Goal: Task Accomplishment & Management: Manage account settings

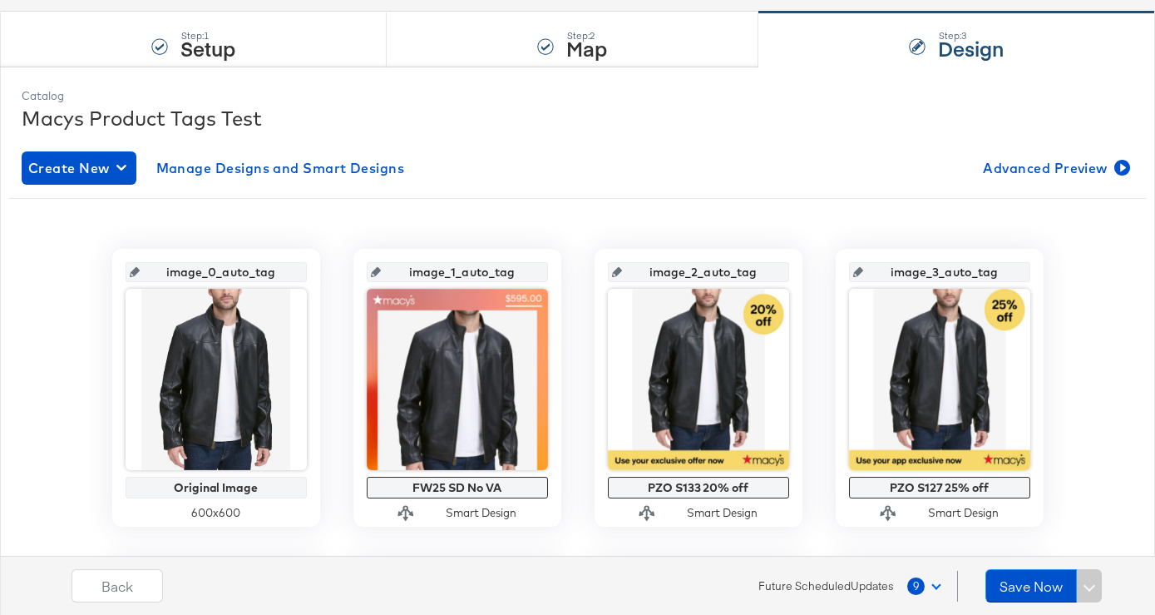
scroll to position [121, 0]
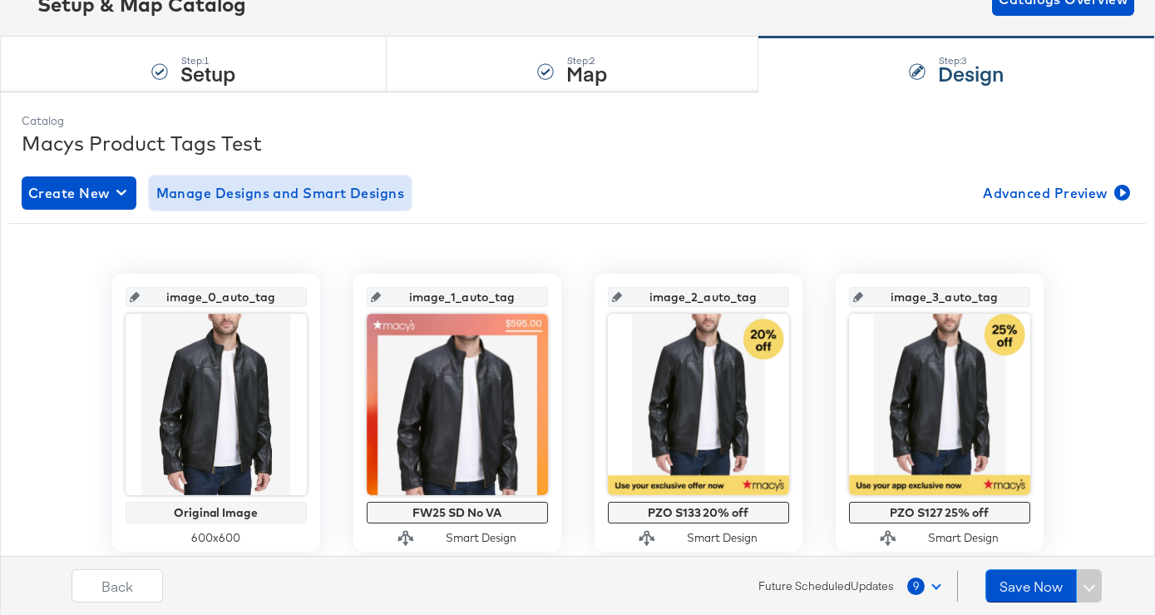
click at [292, 189] on span "Manage Designs and Smart Designs" at bounding box center [280, 192] width 249 height 23
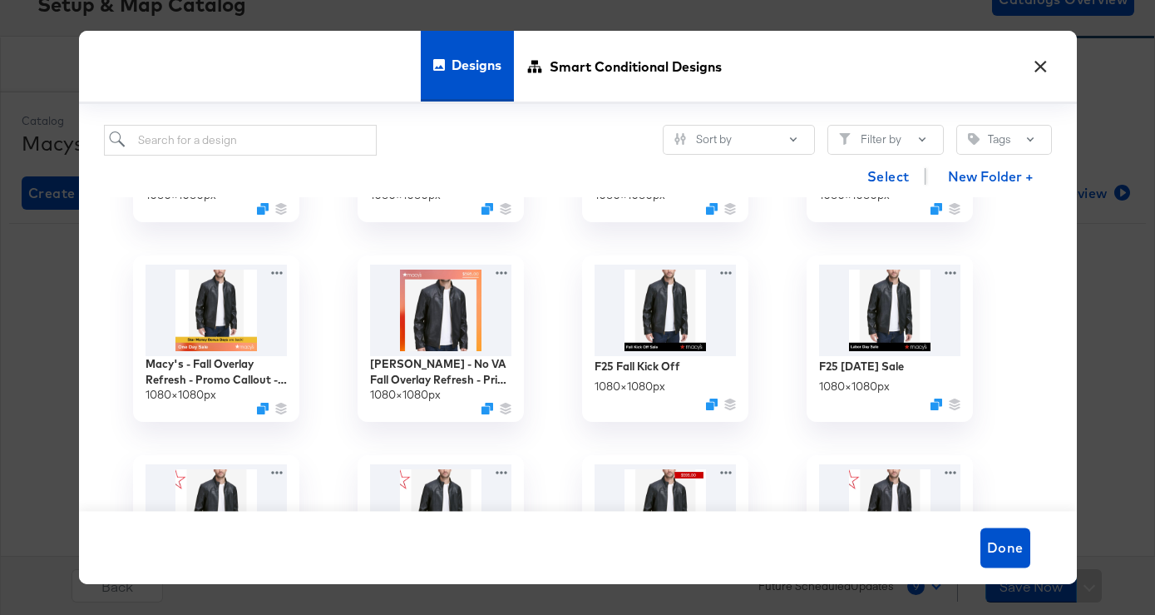
scroll to position [0, 0]
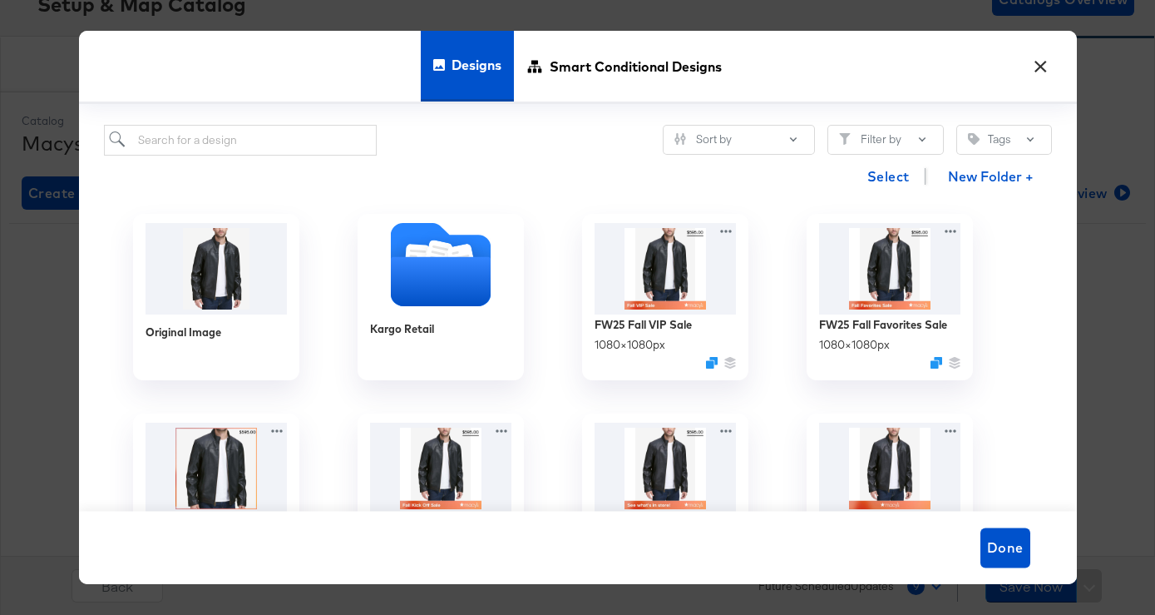
click at [1041, 64] on button "×" at bounding box center [1041, 62] width 30 height 30
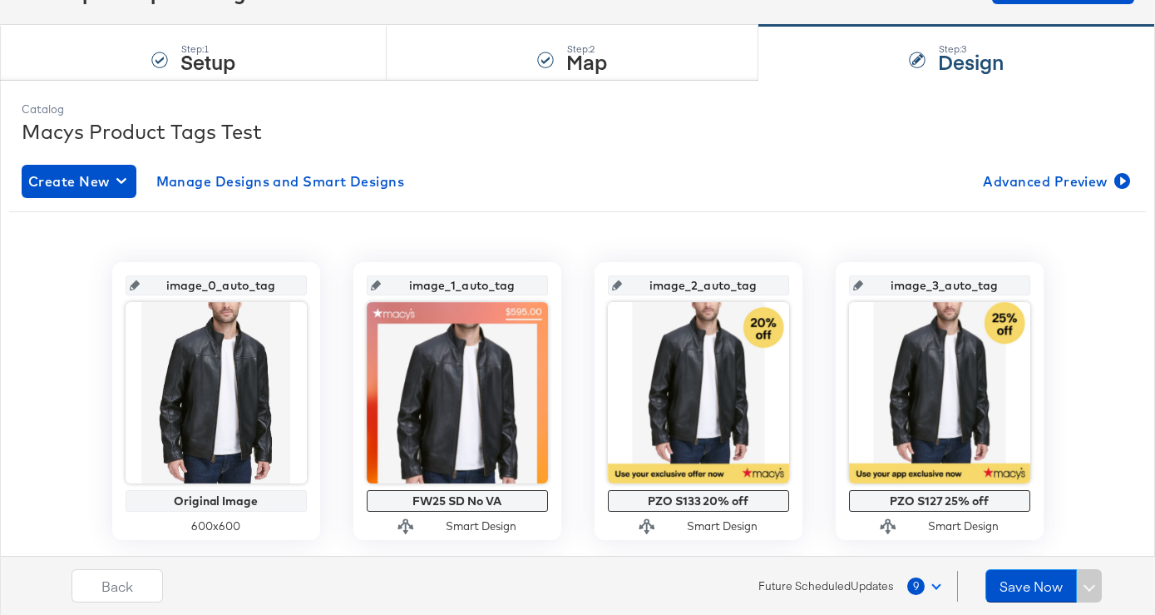
scroll to position [148, 0]
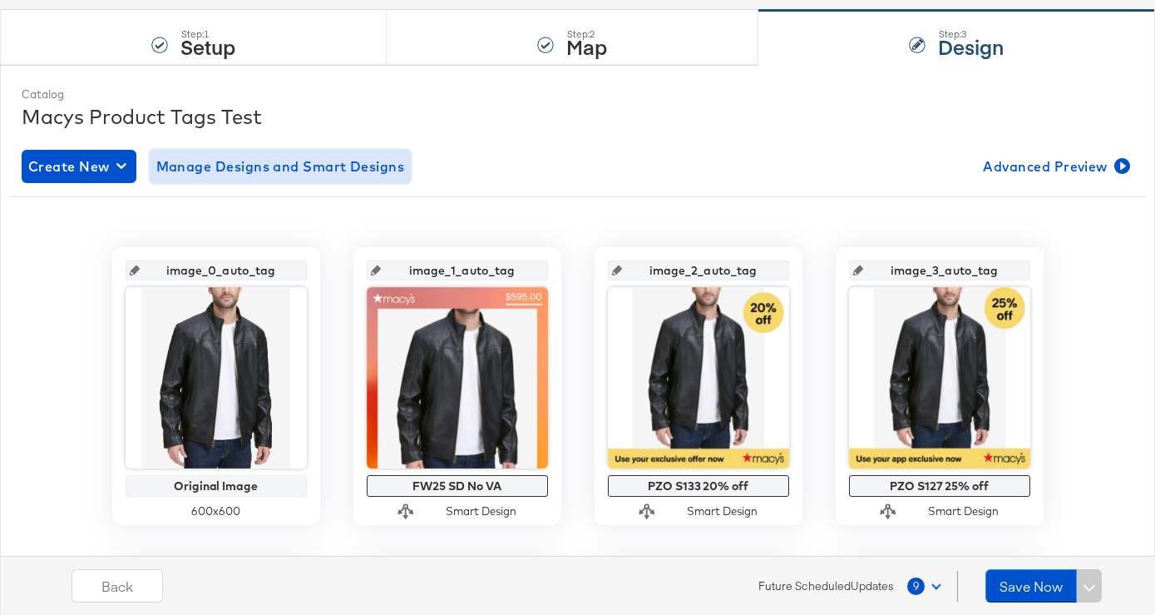
click at [329, 174] on span "Manage Designs and Smart Designs" at bounding box center [280, 166] width 249 height 23
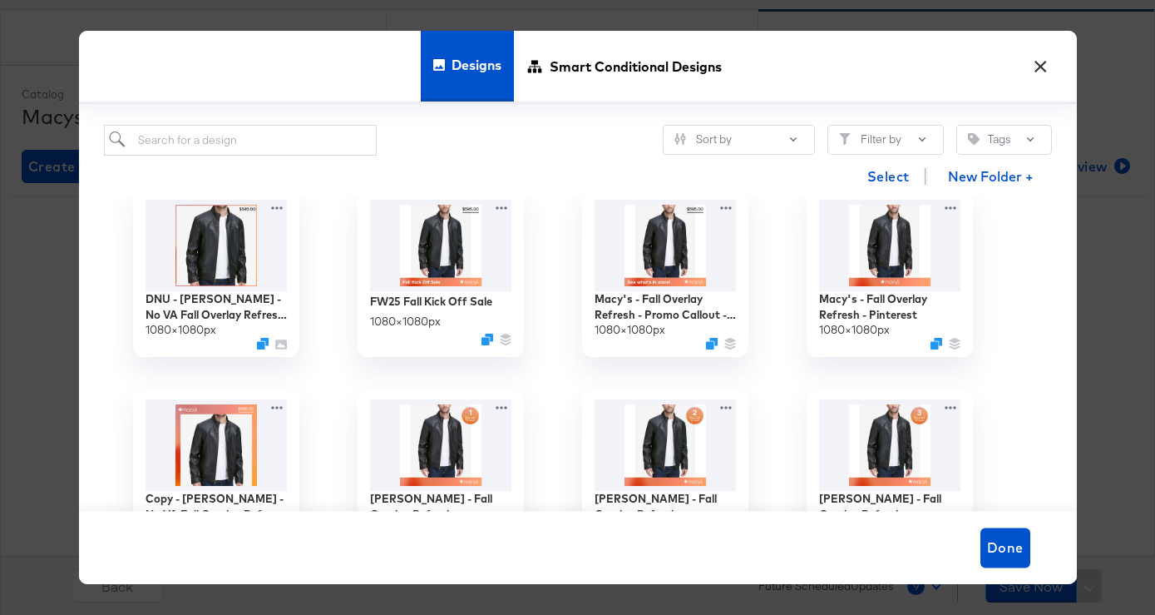
scroll to position [208, 0]
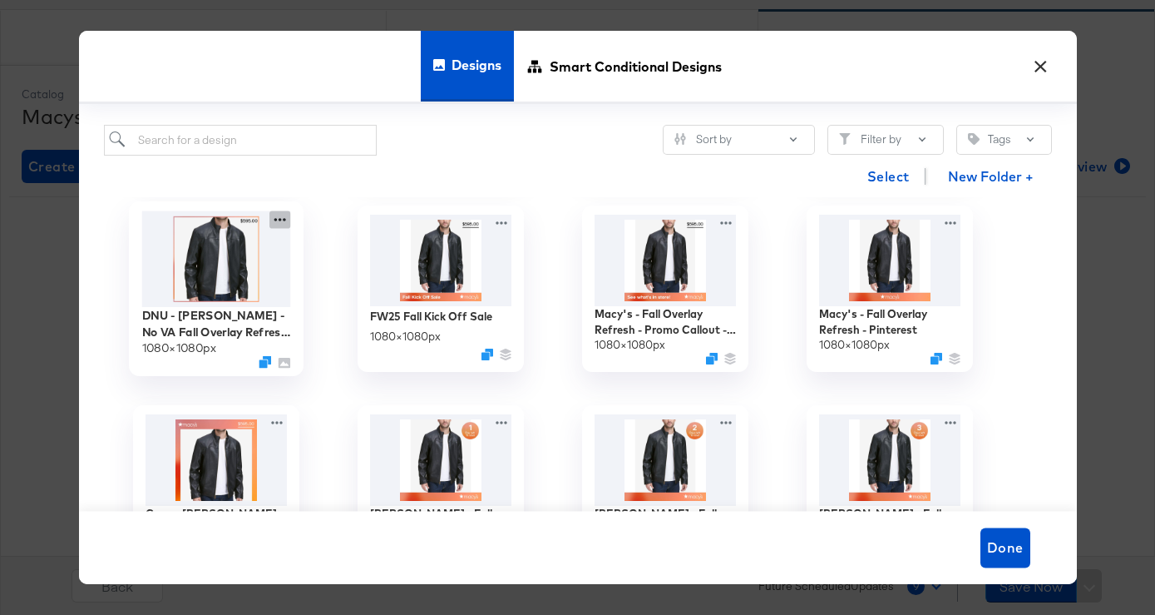
click at [282, 223] on icon at bounding box center [280, 219] width 21 height 17
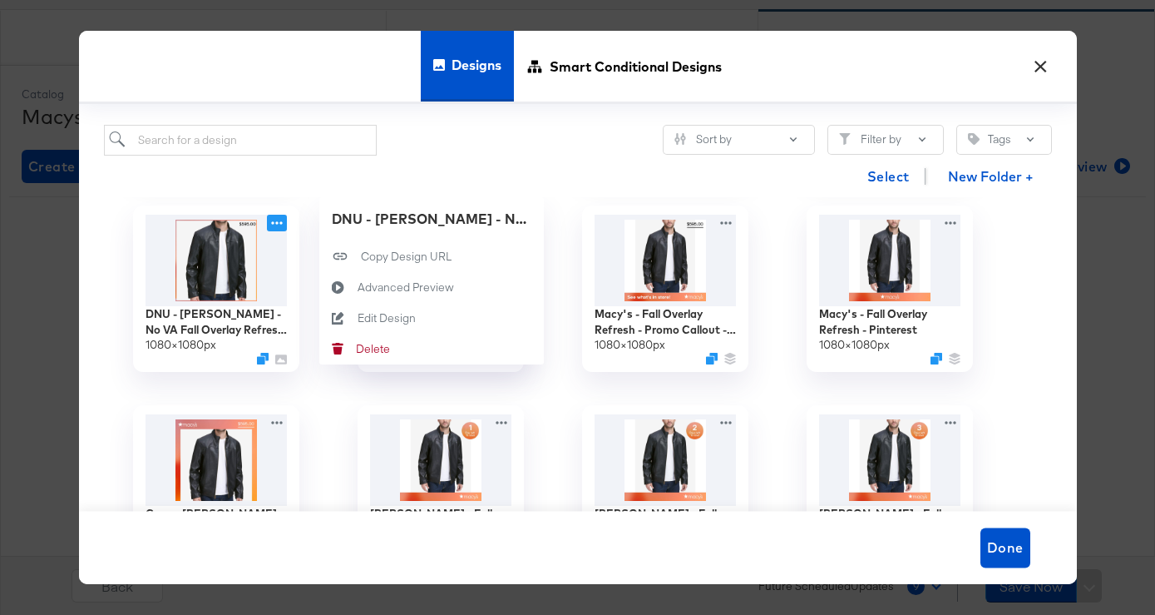
click at [311, 392] on div "Copy - Macy's - No VA Fall Overlay Refresh - Price Strike / Full Price 1080 × 1…" at bounding box center [216, 488] width 225 height 200
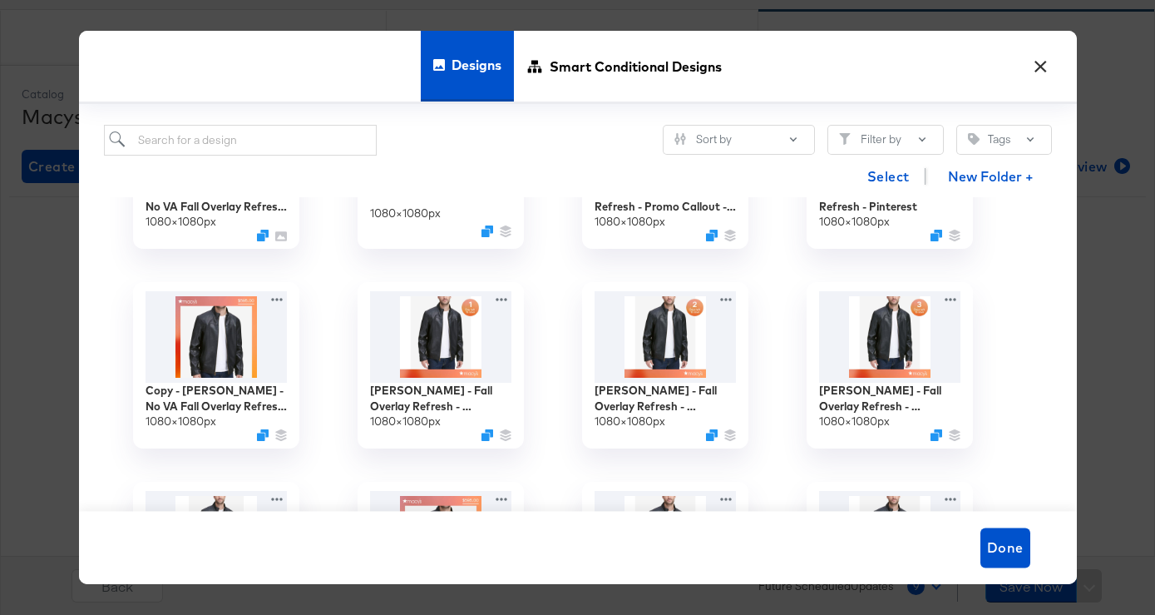
scroll to position [349, 0]
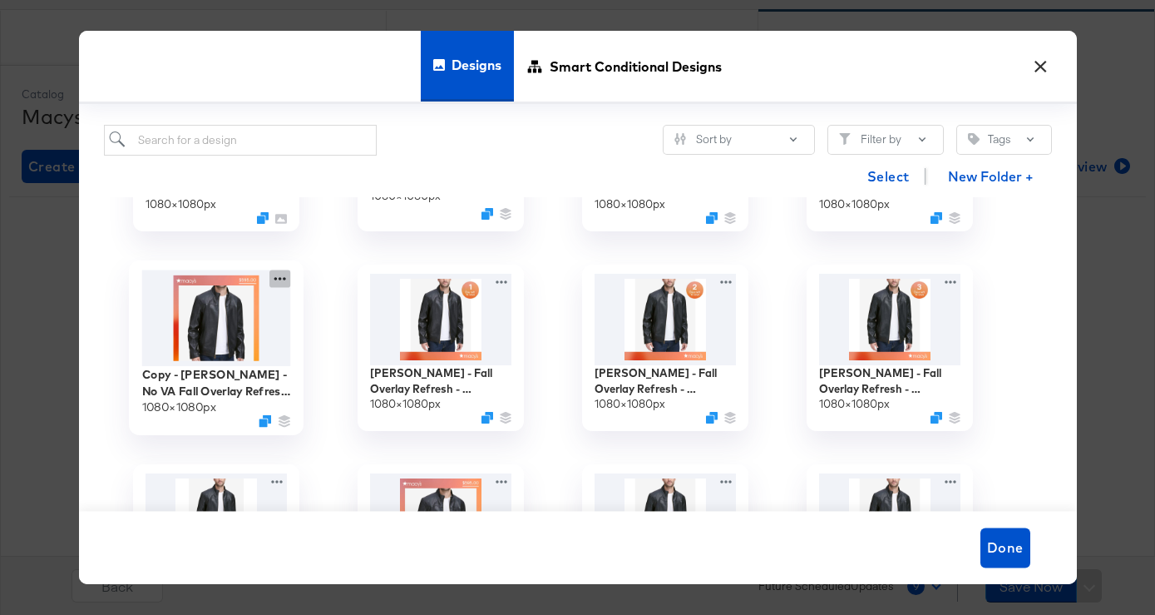
click at [274, 281] on icon at bounding box center [280, 278] width 21 height 17
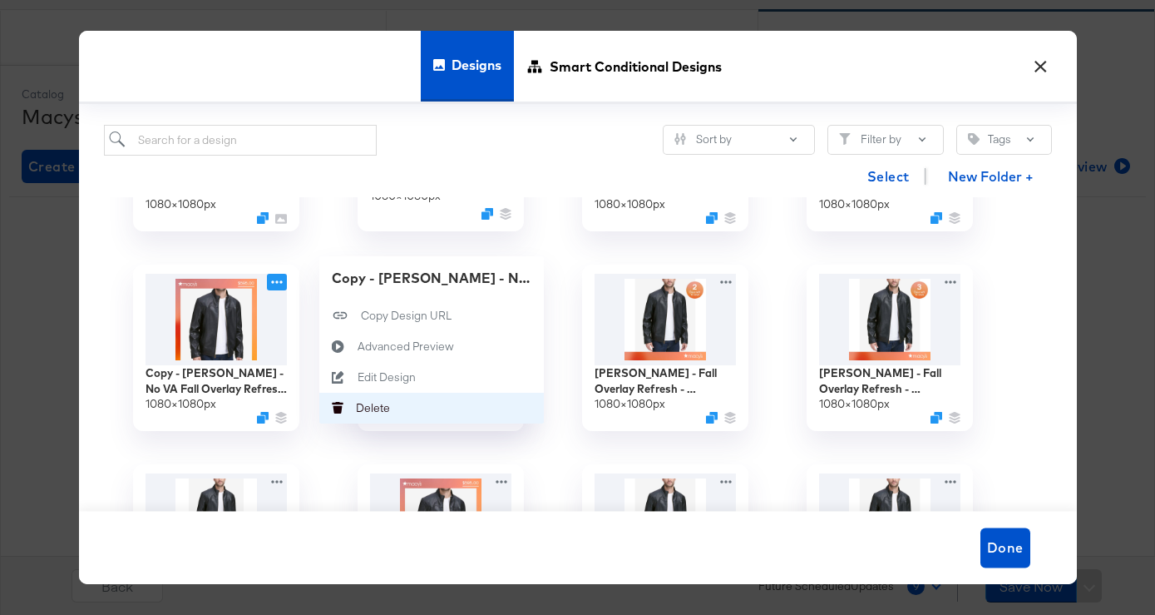
click at [356, 408] on div "Delete Delete" at bounding box center [356, 408] width 0 height 0
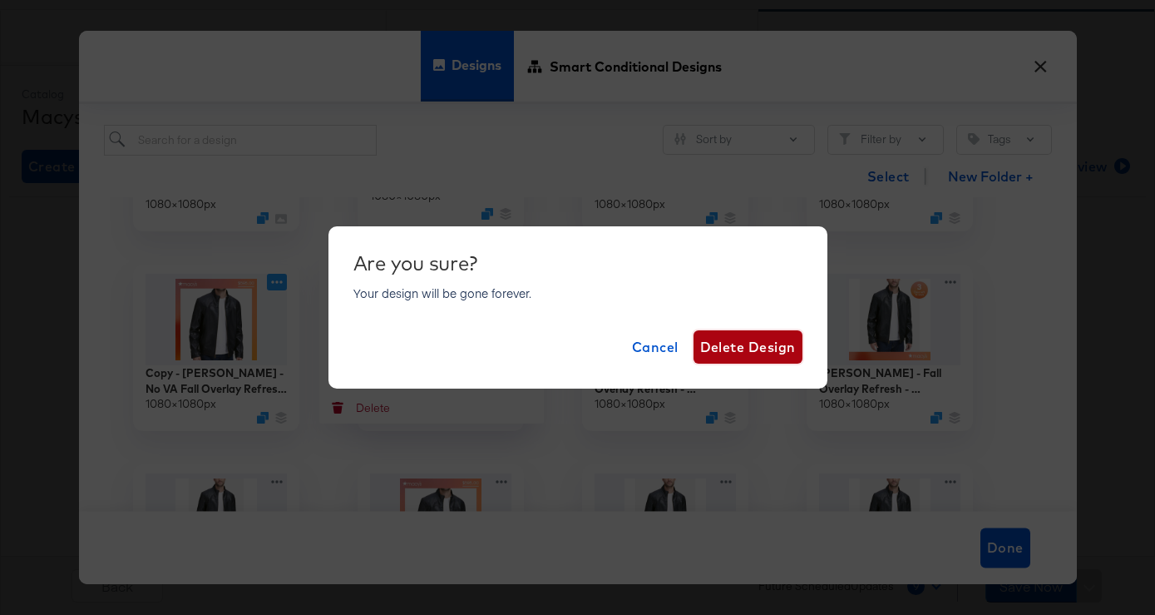
click at [734, 348] on span "Delete Design" at bounding box center [748, 346] width 96 height 23
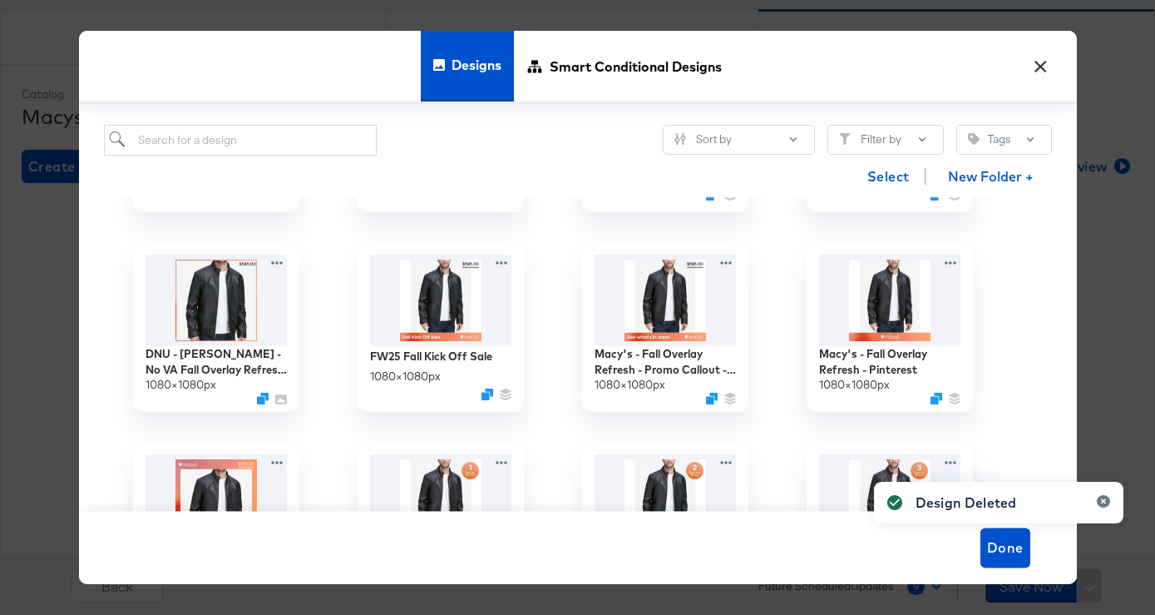
scroll to position [167, 0]
click at [1041, 73] on button "×" at bounding box center [1041, 62] width 30 height 30
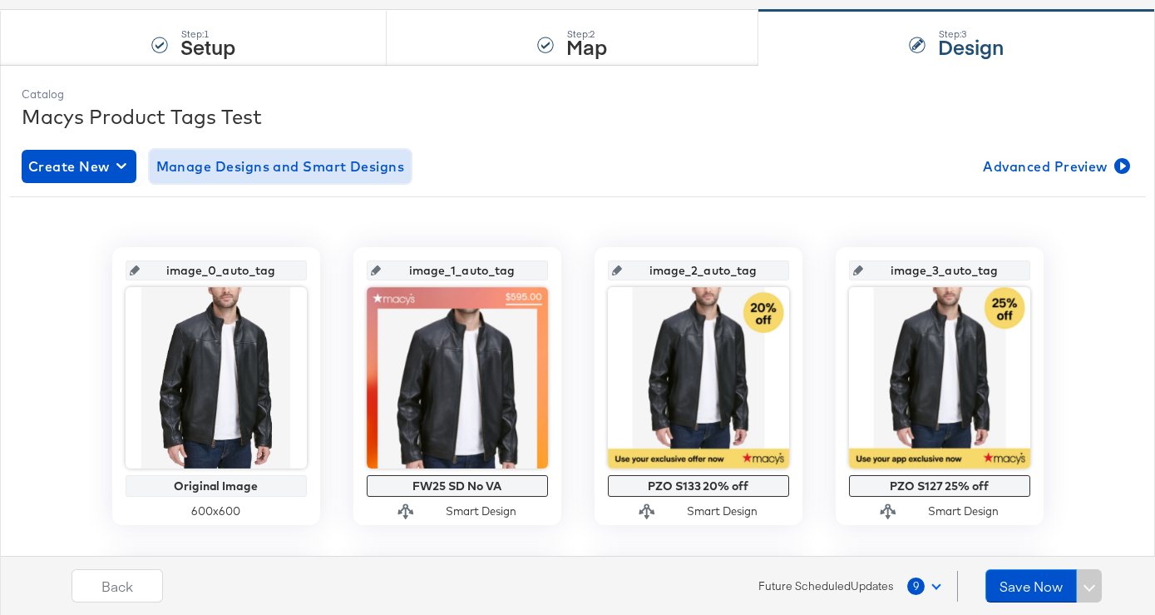
click at [279, 171] on span "Manage Designs and Smart Designs" at bounding box center [280, 166] width 249 height 23
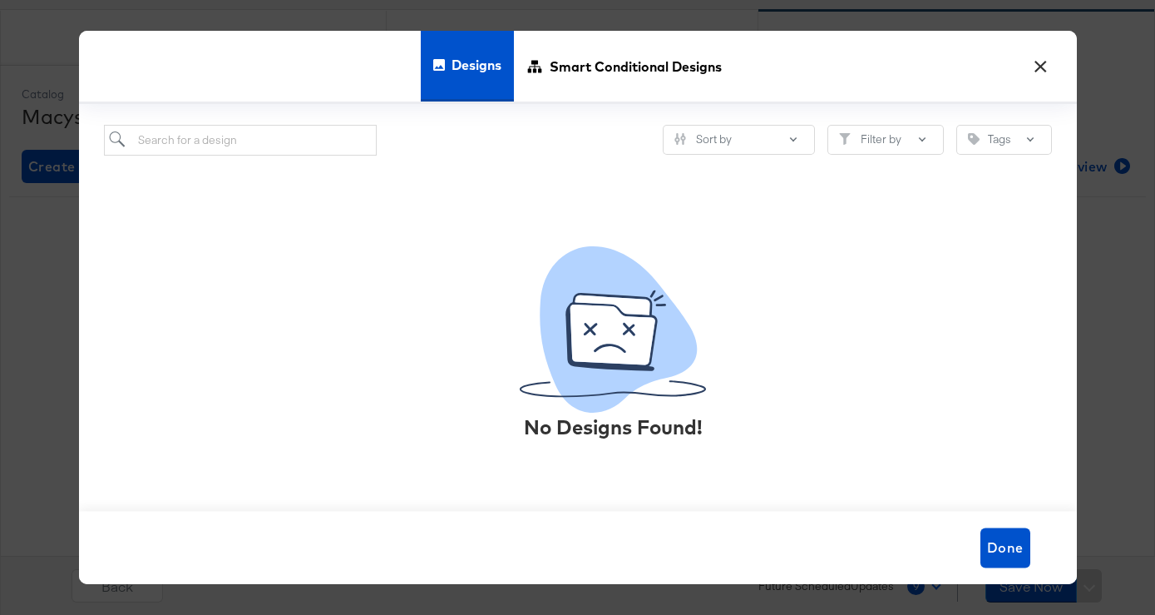
click at [1046, 66] on button "×" at bounding box center [1041, 62] width 30 height 30
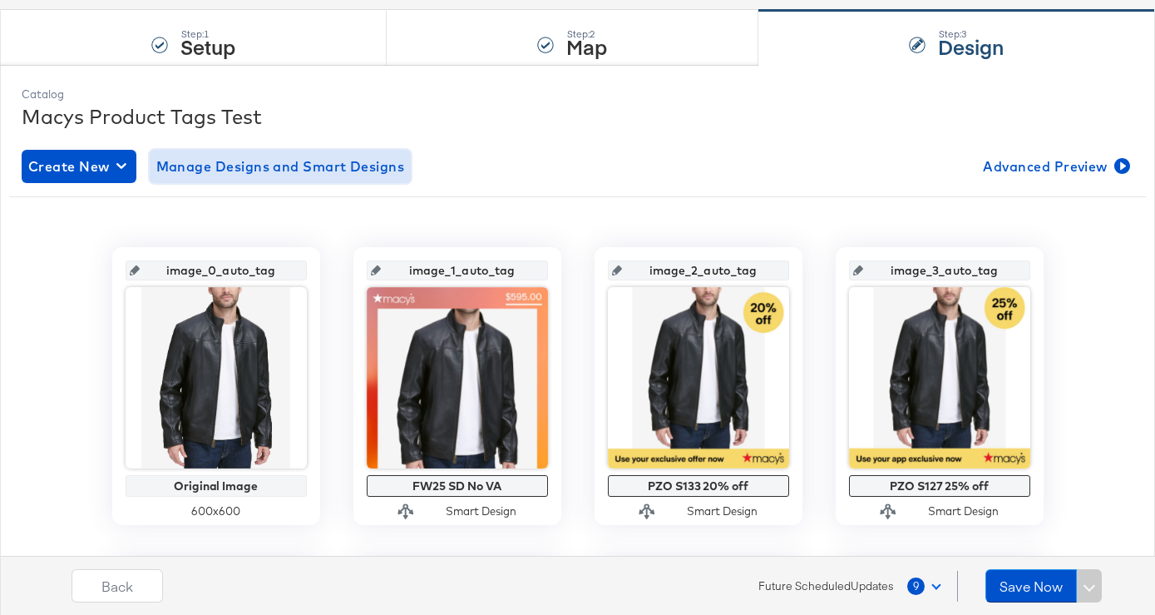
click at [314, 161] on span "Manage Designs and Smart Designs" at bounding box center [280, 166] width 249 height 23
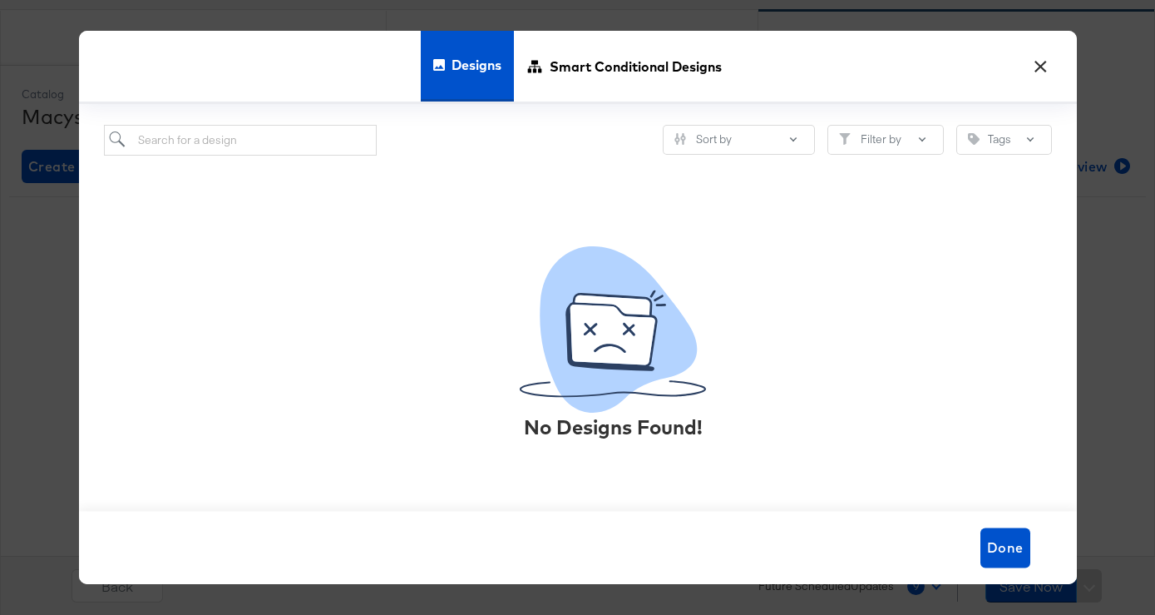
click at [1054, 70] on button "×" at bounding box center [1041, 62] width 30 height 30
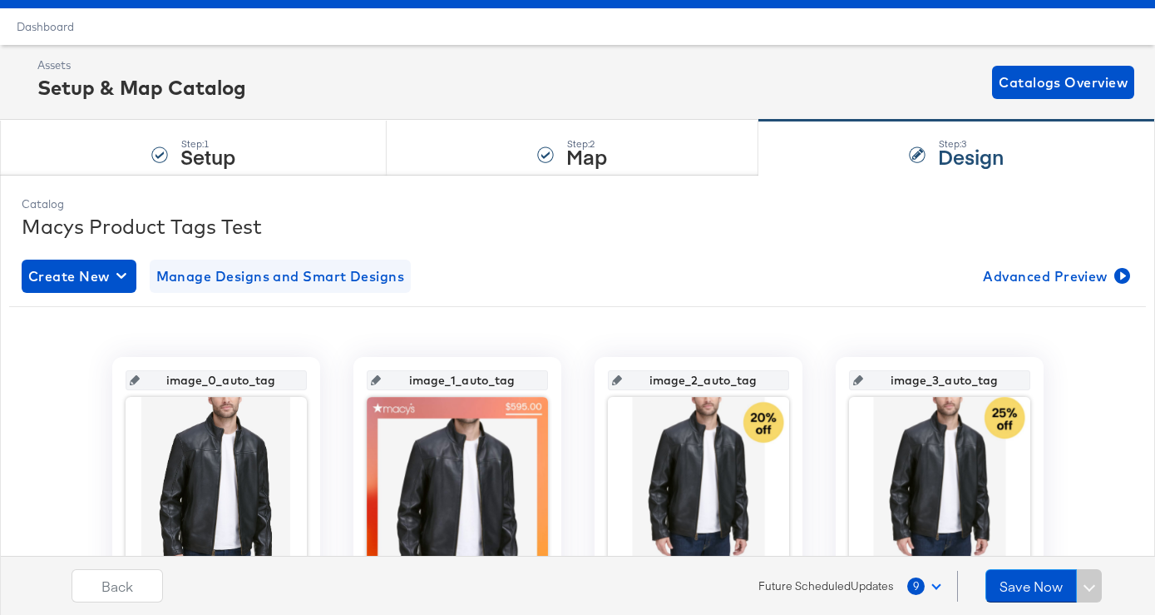
scroll to position [0, 0]
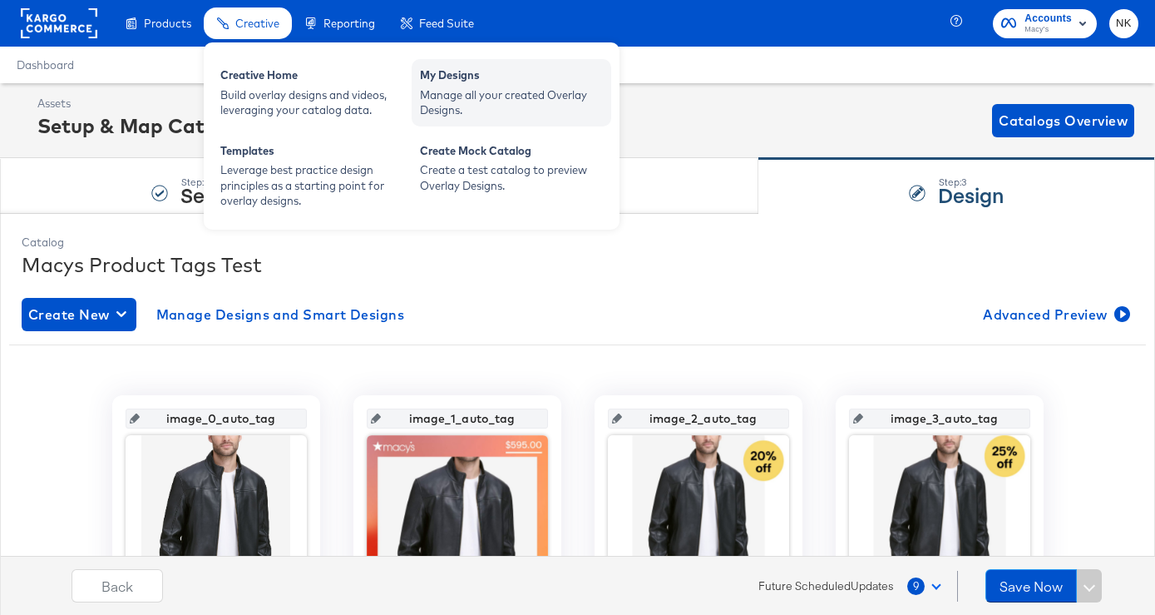
click at [489, 104] on div "Manage all your created Overlay Designs." at bounding box center [511, 102] width 183 height 31
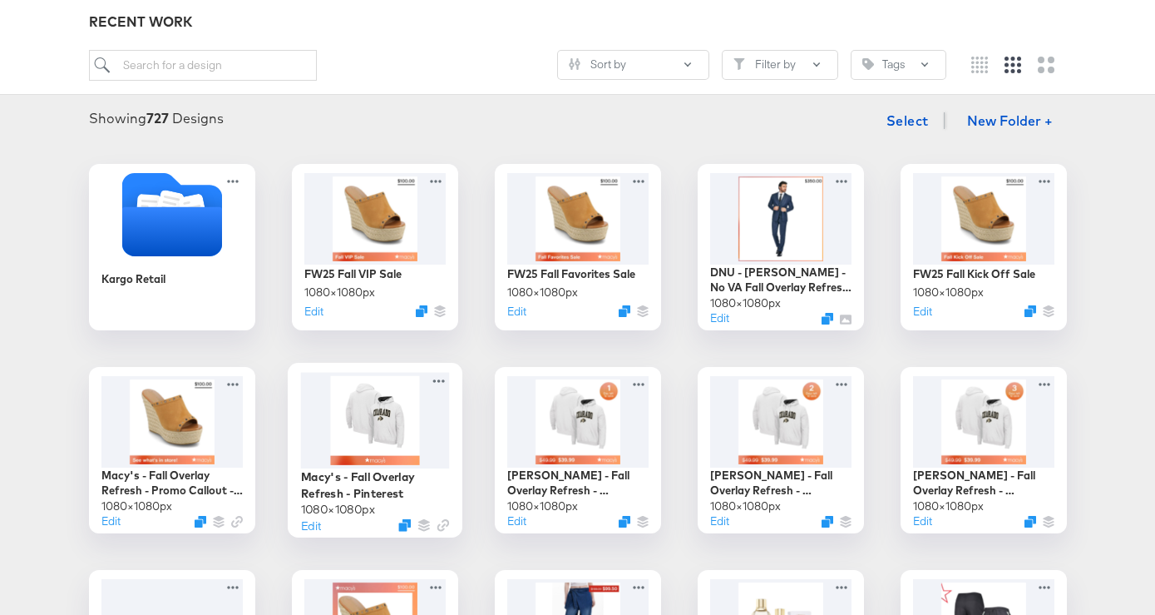
scroll to position [201, 0]
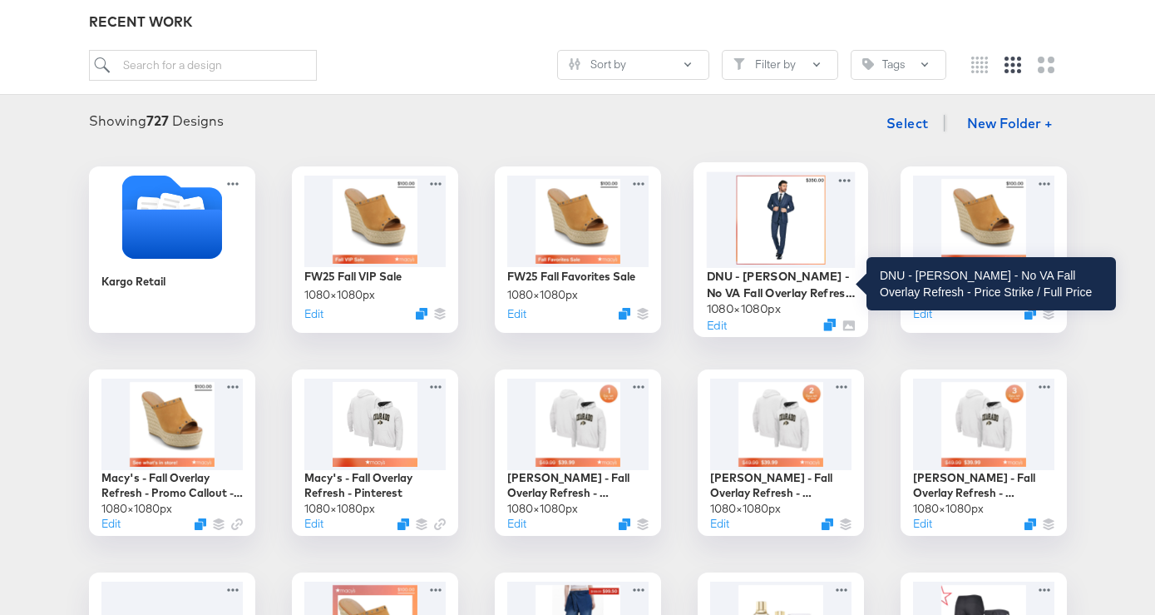
click at [805, 281] on div "DNU - Macy's - No VA Fall Overlay Refresh - Price Strike / Full Price" at bounding box center [780, 284] width 149 height 32
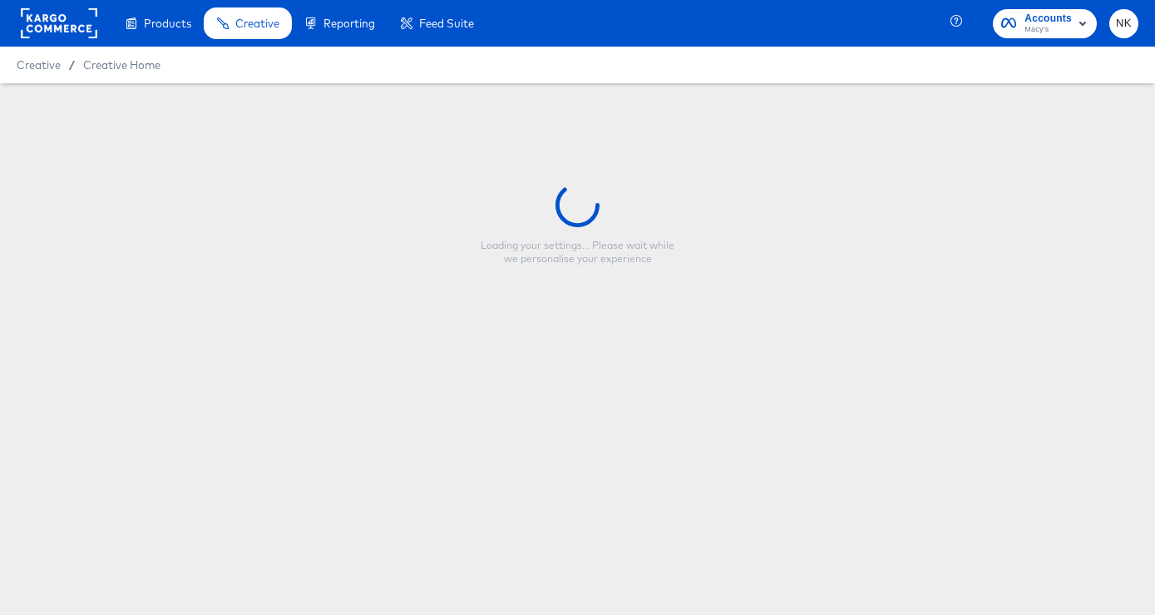
type input "DNU - Macy's - No VA Fall Overlay Refresh - Price Strike / Full Price"
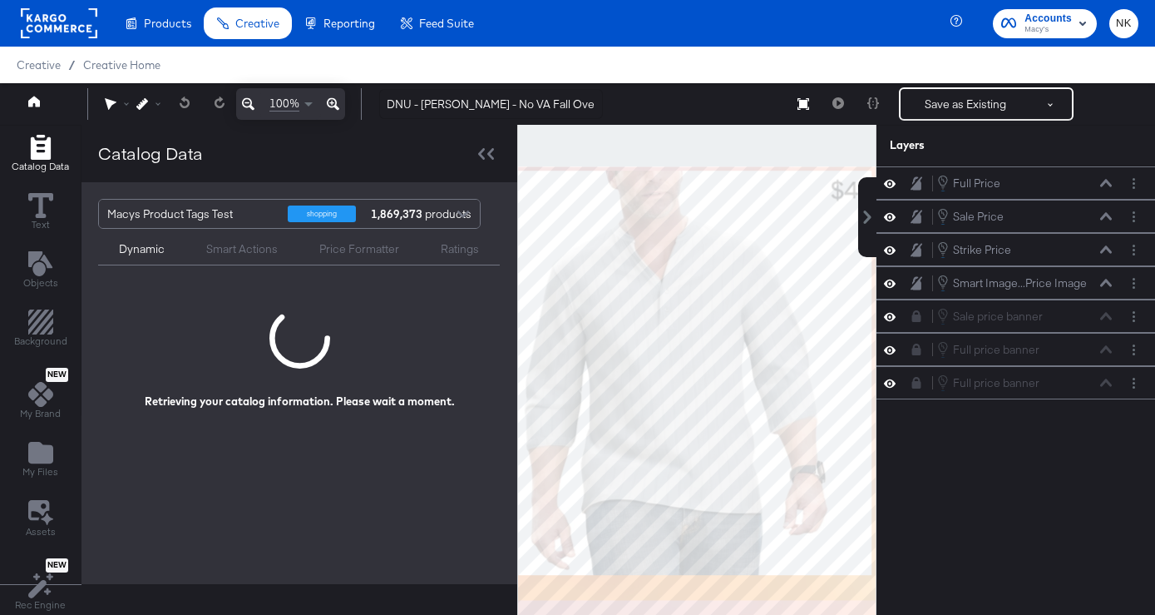
click at [467, 158] on div "Catalog Data" at bounding box center [300, 153] width 436 height 57
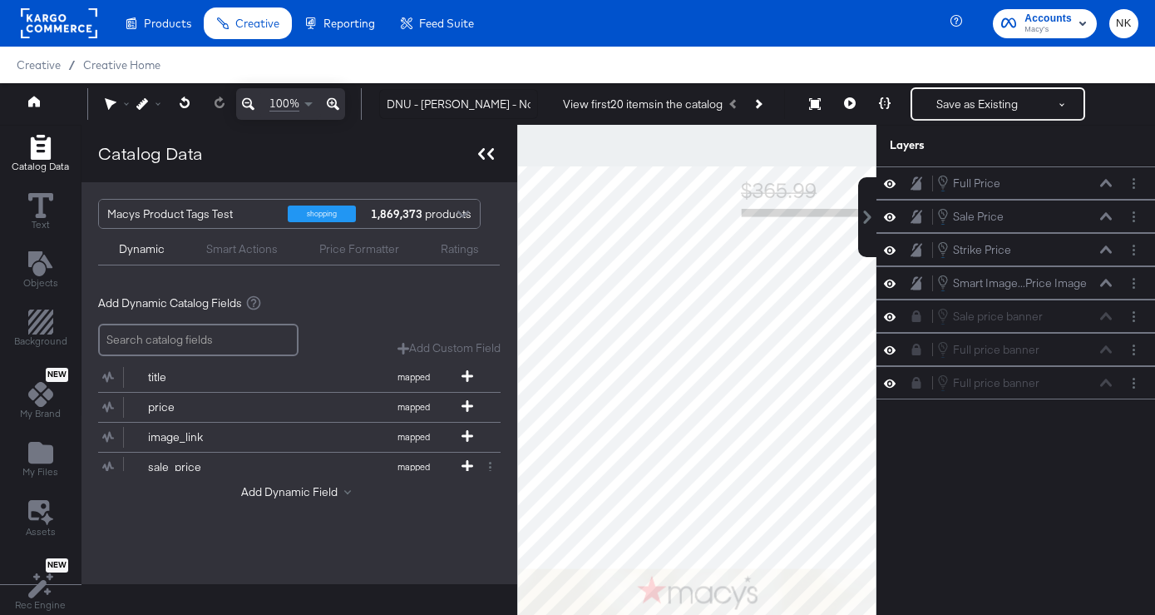
click at [487, 154] on icon at bounding box center [490, 154] width 7 height 12
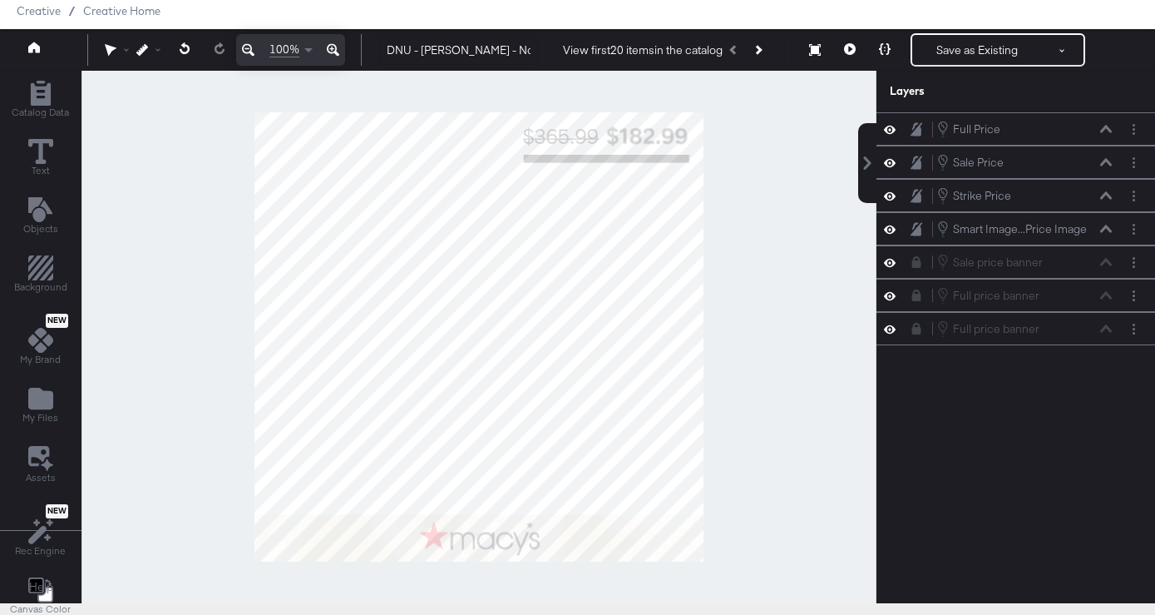
scroll to position [58, 0]
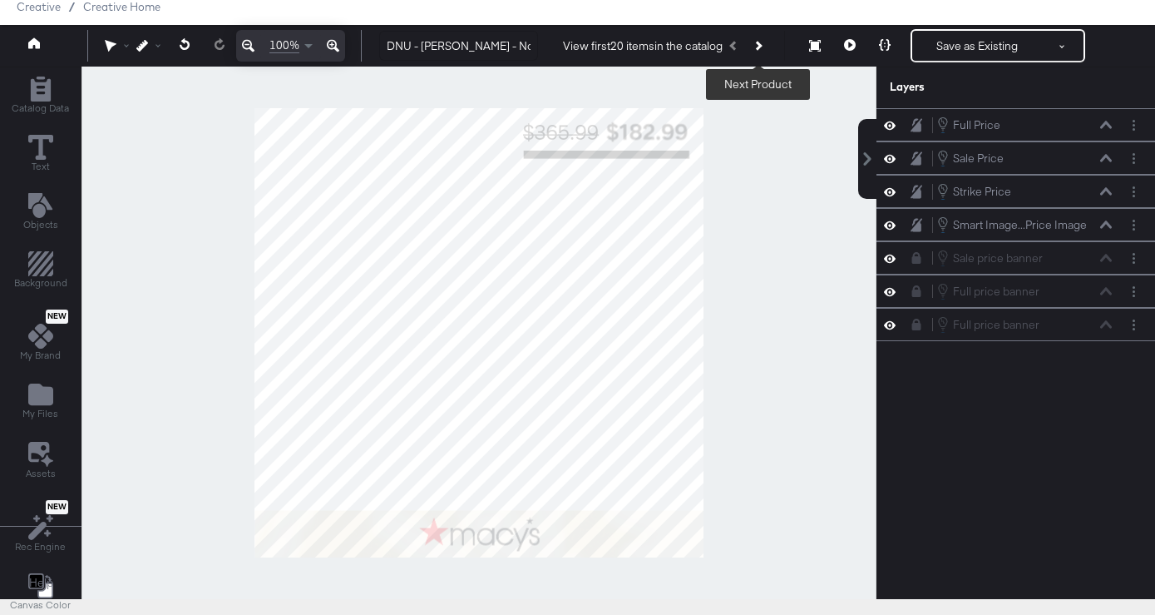
click at [769, 40] on button "Next Product" at bounding box center [757, 46] width 23 height 30
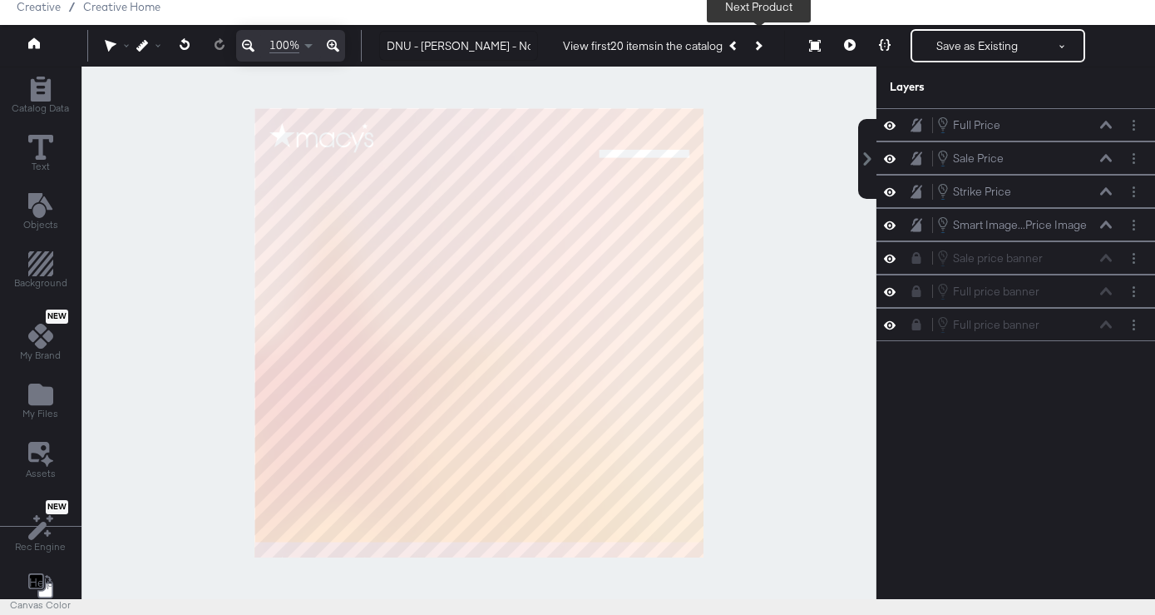
click at [769, 40] on button "Next Product" at bounding box center [757, 46] width 23 height 30
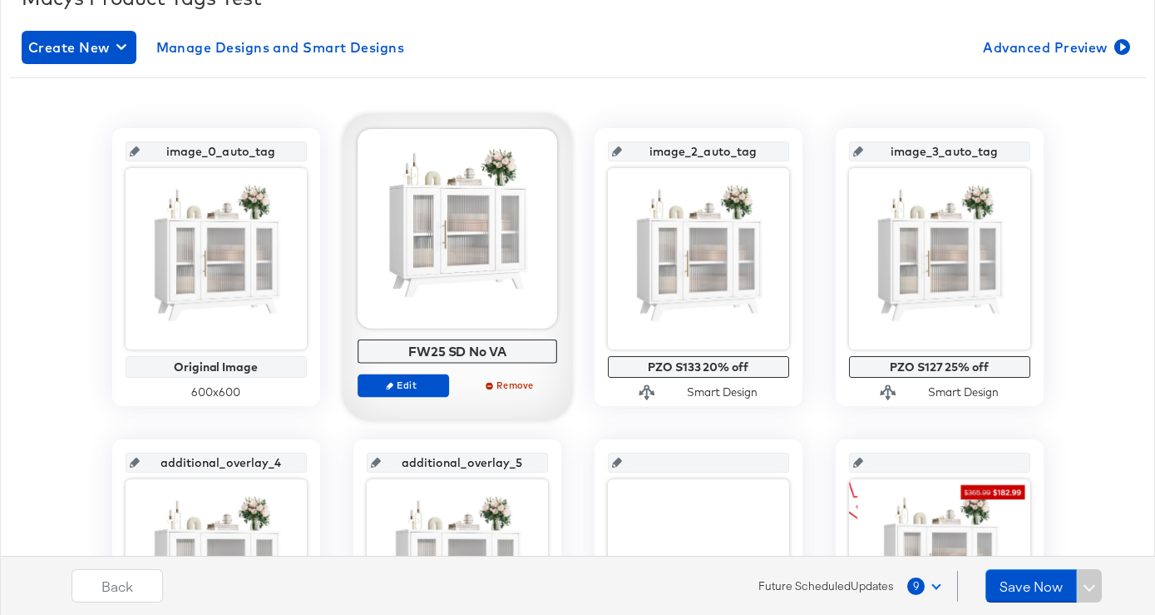
scroll to position [283, 0]
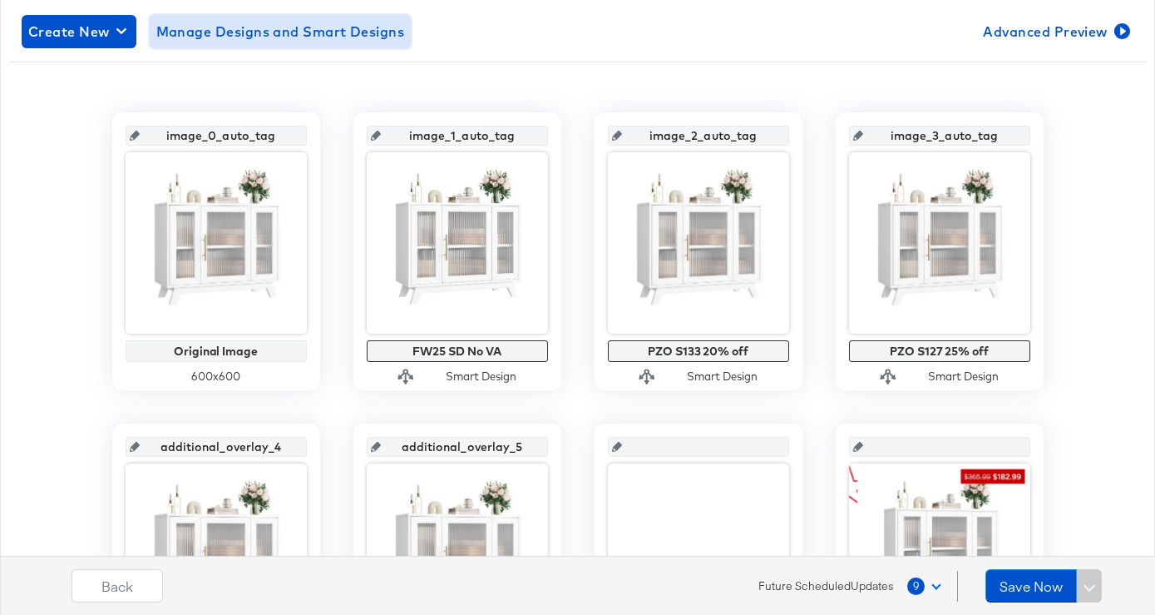
click at [309, 36] on span "Manage Designs and Smart Designs" at bounding box center [280, 31] width 249 height 23
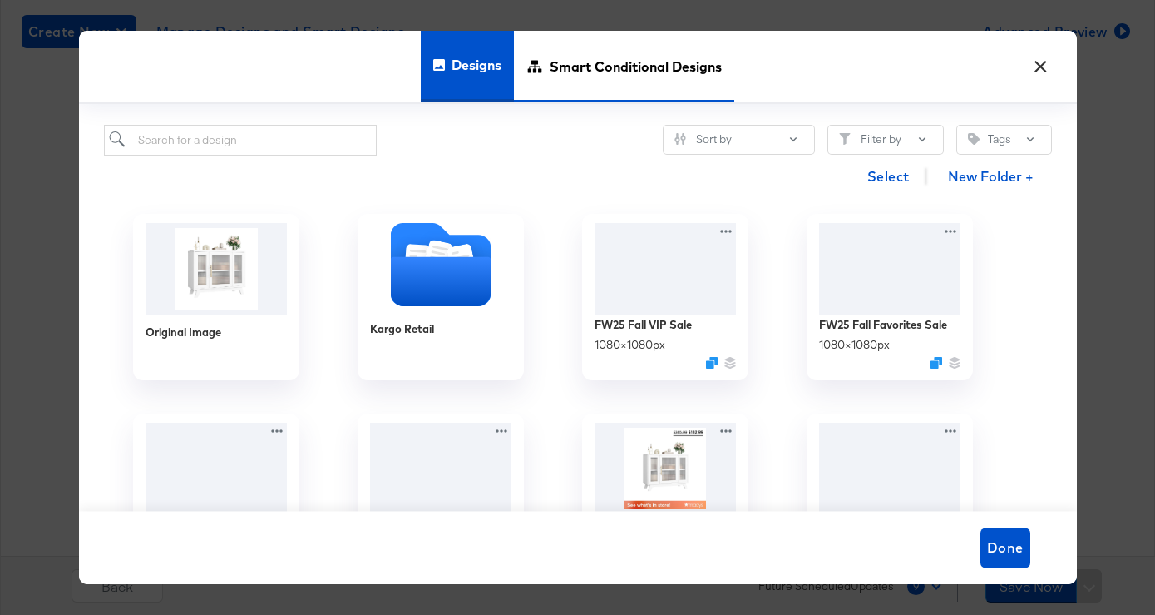
click at [585, 57] on span "Smart Conditional Designs" at bounding box center [636, 65] width 172 height 73
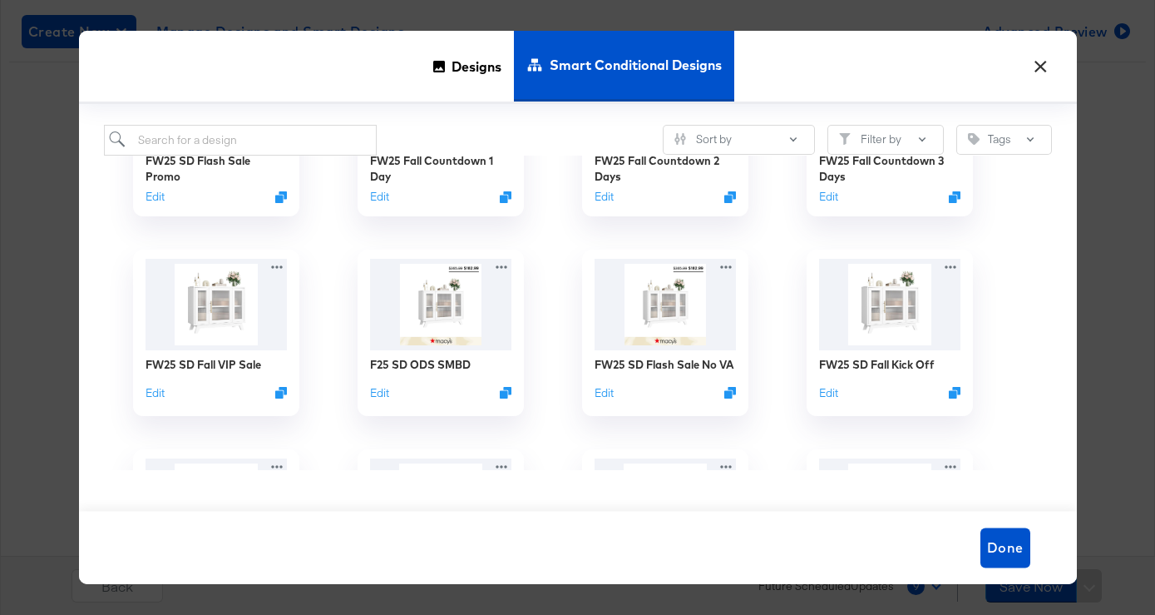
scroll to position [141, 0]
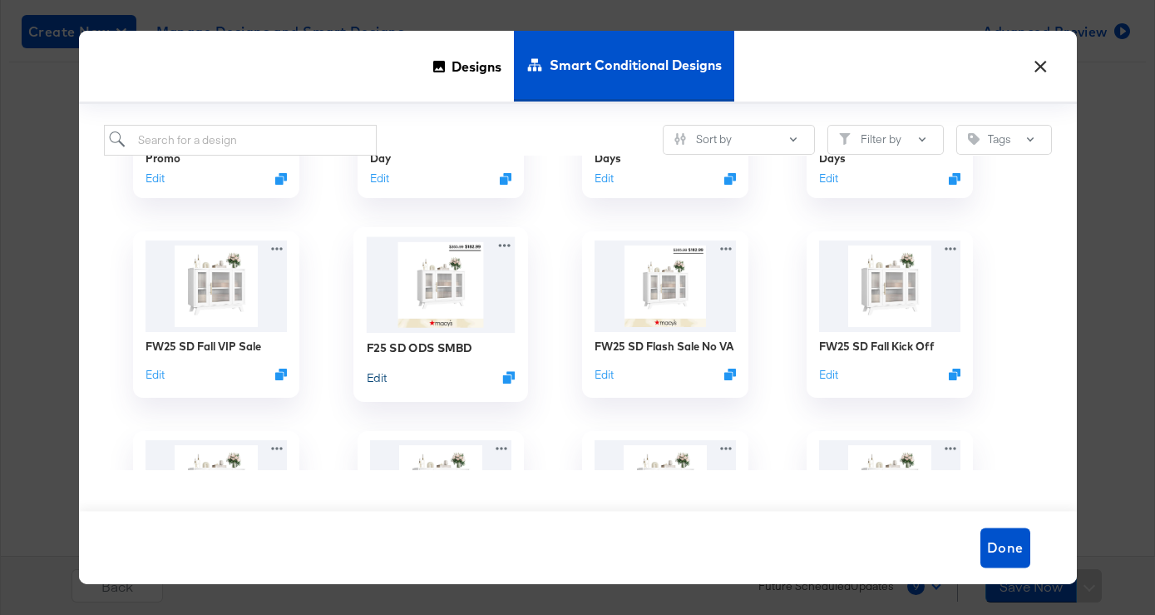
click at [377, 379] on button "Edit" at bounding box center [376, 376] width 20 height 16
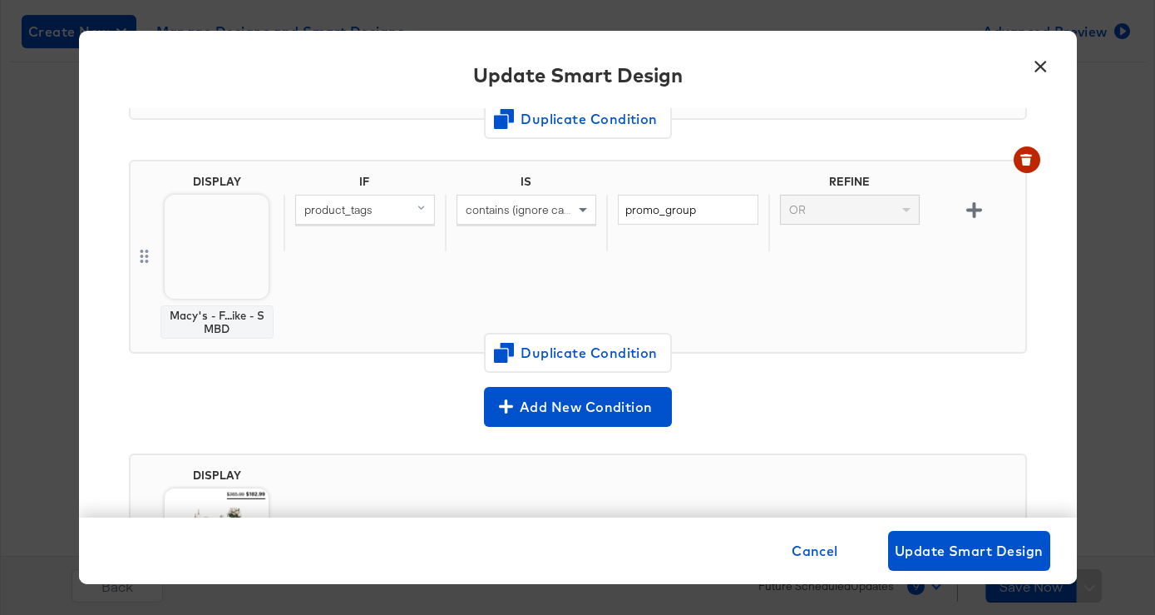
scroll to position [290, 0]
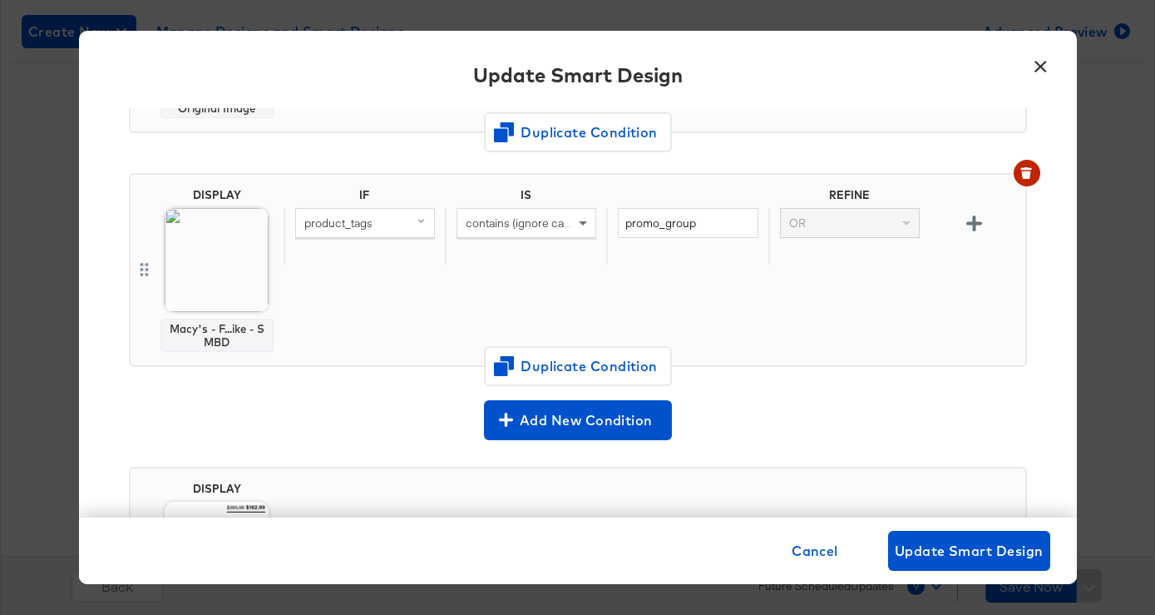
click at [1038, 63] on button "×" at bounding box center [1041, 62] width 30 height 30
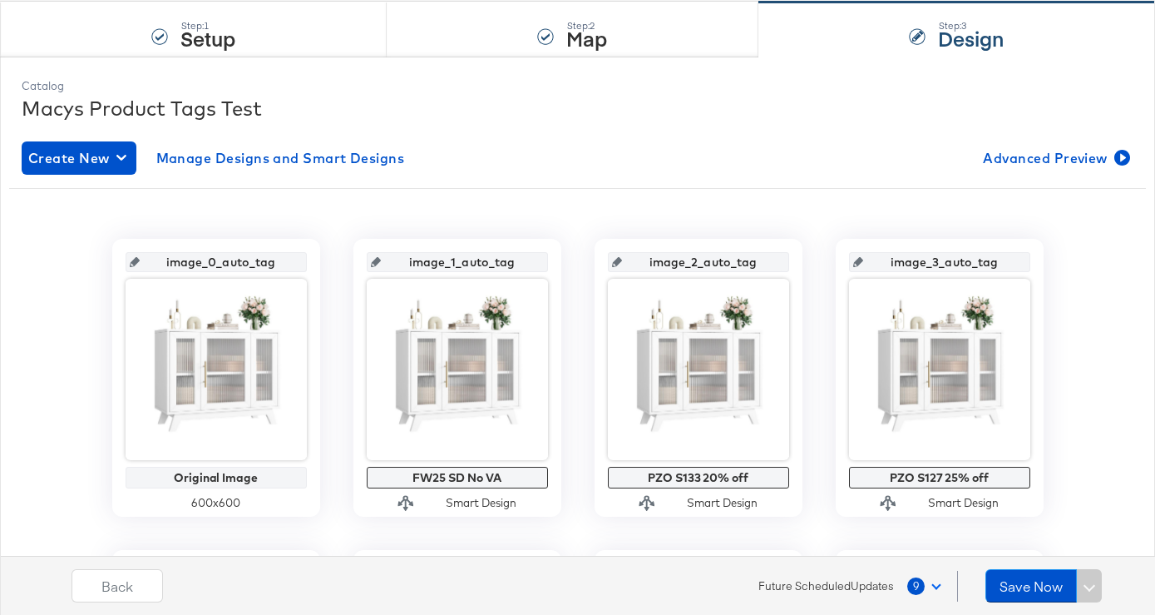
scroll to position [140, 0]
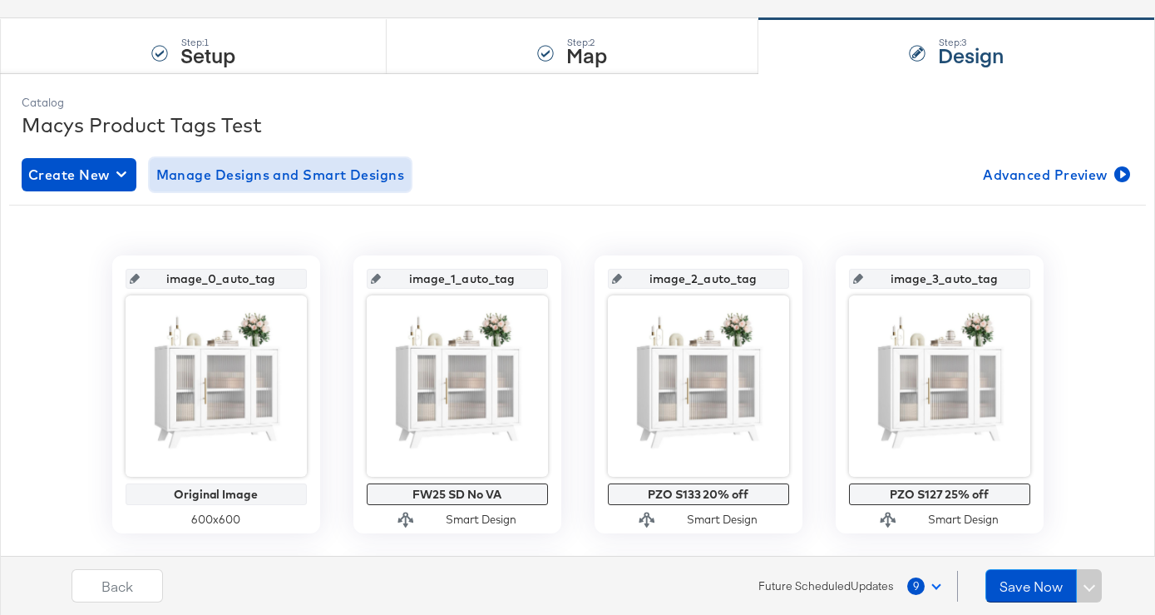
click at [260, 165] on span "Manage Designs and Smart Designs" at bounding box center [280, 174] width 249 height 23
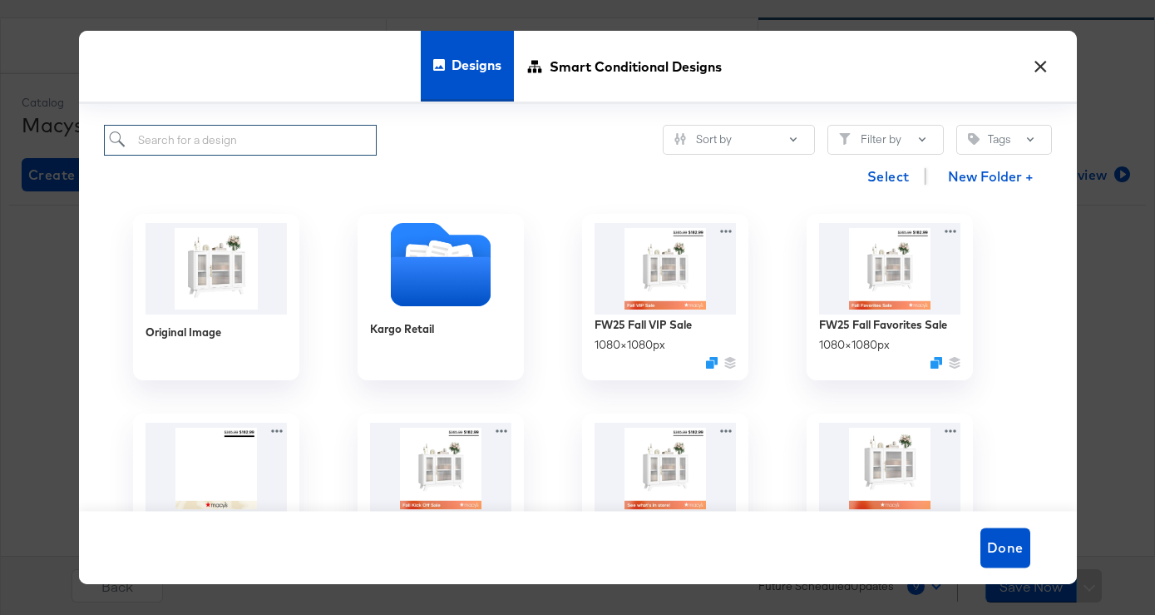
click at [273, 144] on input "search" at bounding box center [241, 140] width 274 height 31
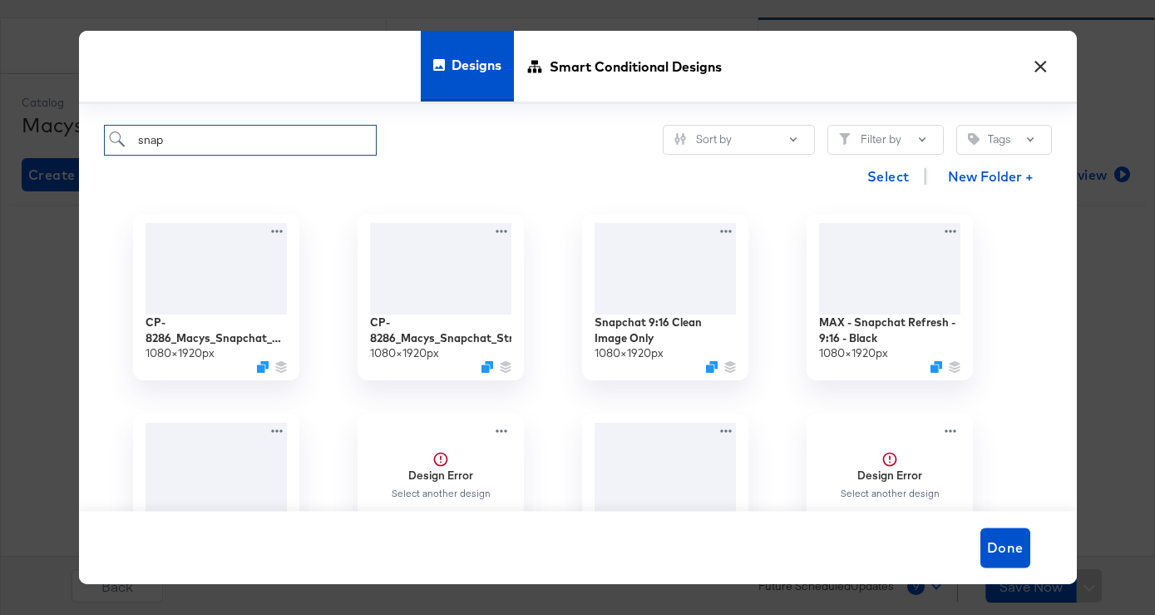
type input "snap"
click at [1035, 62] on button "×" at bounding box center [1041, 62] width 30 height 30
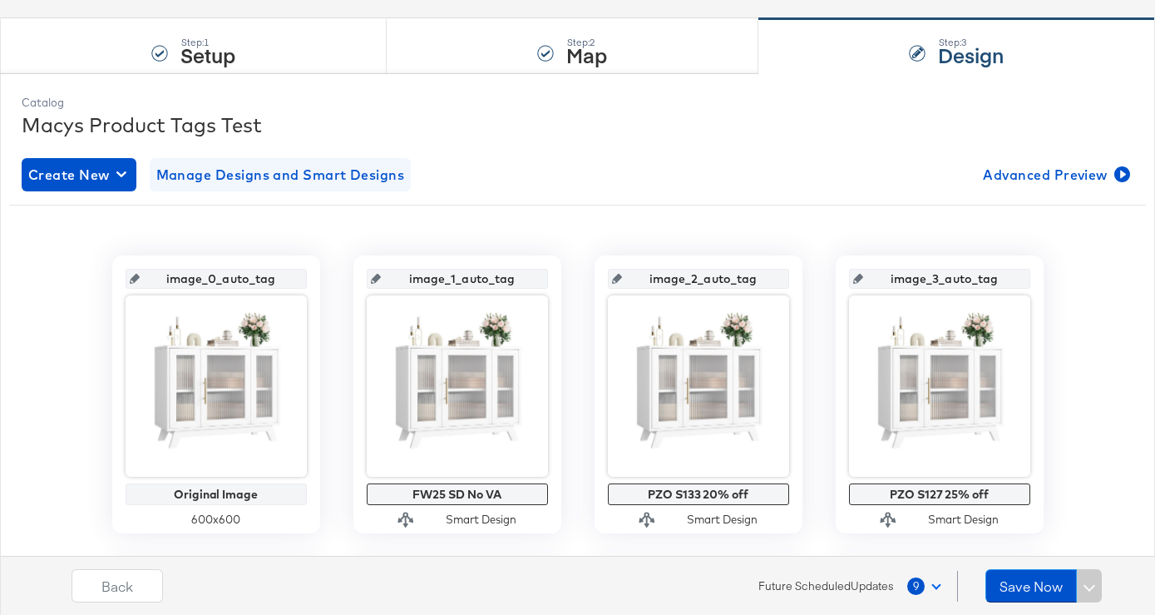
scroll to position [0, 0]
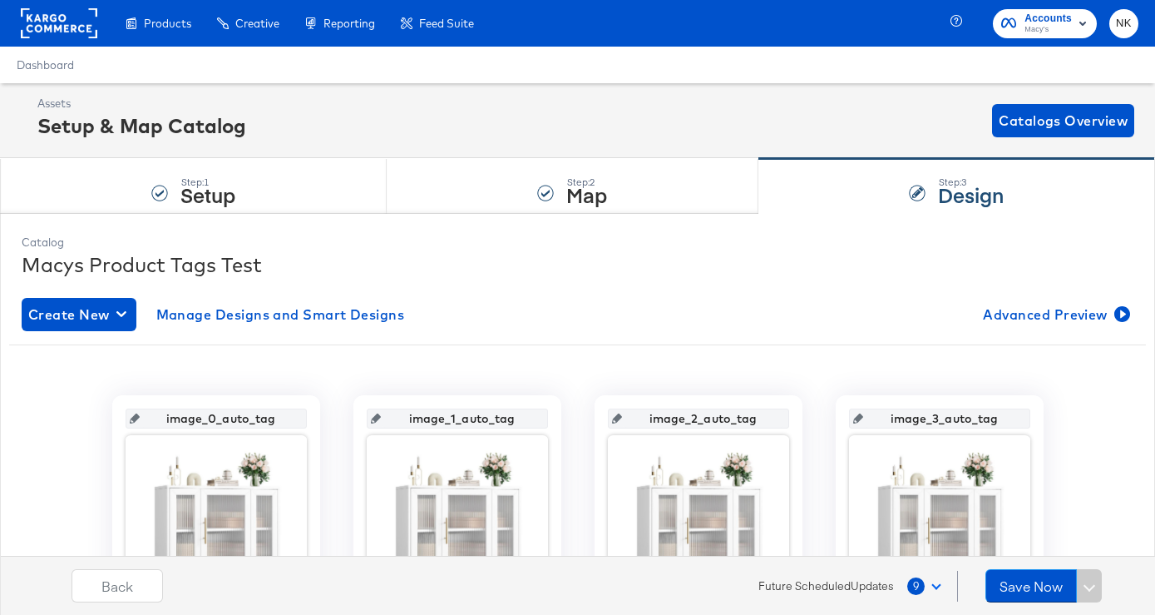
click at [68, 14] on rect at bounding box center [59, 23] width 77 height 30
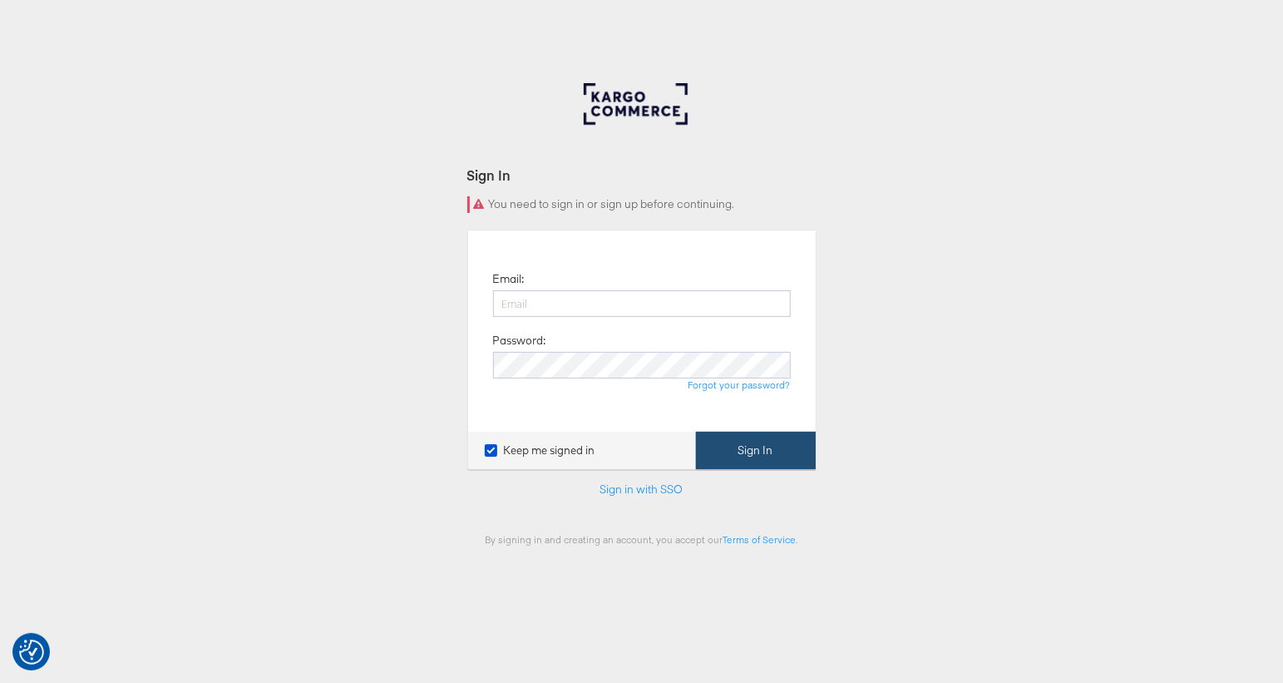
type input "niall.kavanagh@kargo.com"
click at [773, 438] on button "Sign In" at bounding box center [756, 450] width 120 height 37
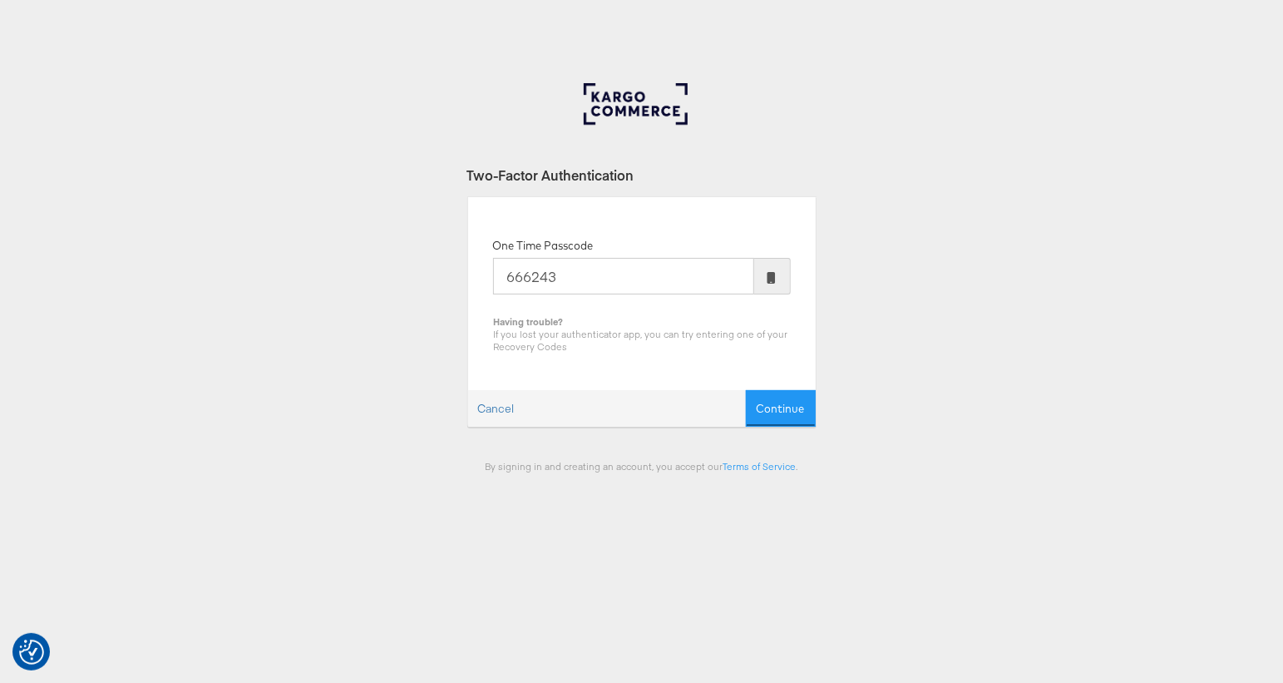
type input "666243"
click at [746, 390] on button "Continue" at bounding box center [781, 408] width 70 height 37
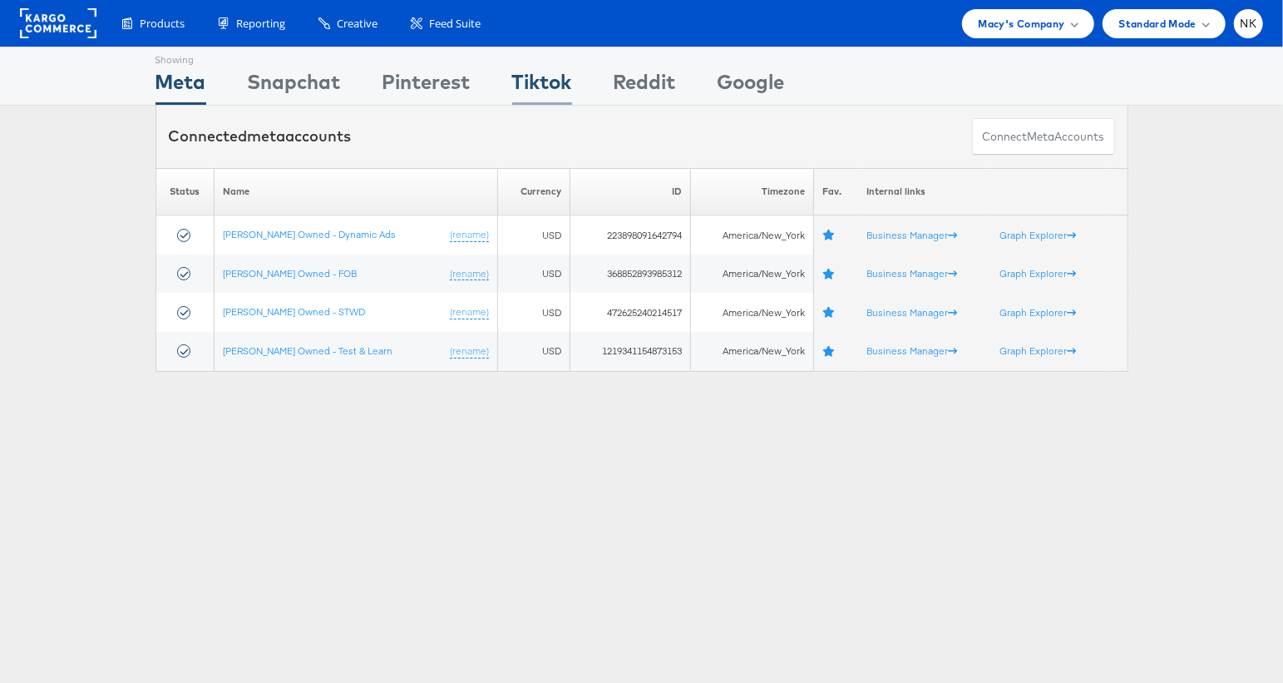
click at [548, 89] on div "Tiktok" at bounding box center [542, 85] width 60 height 37
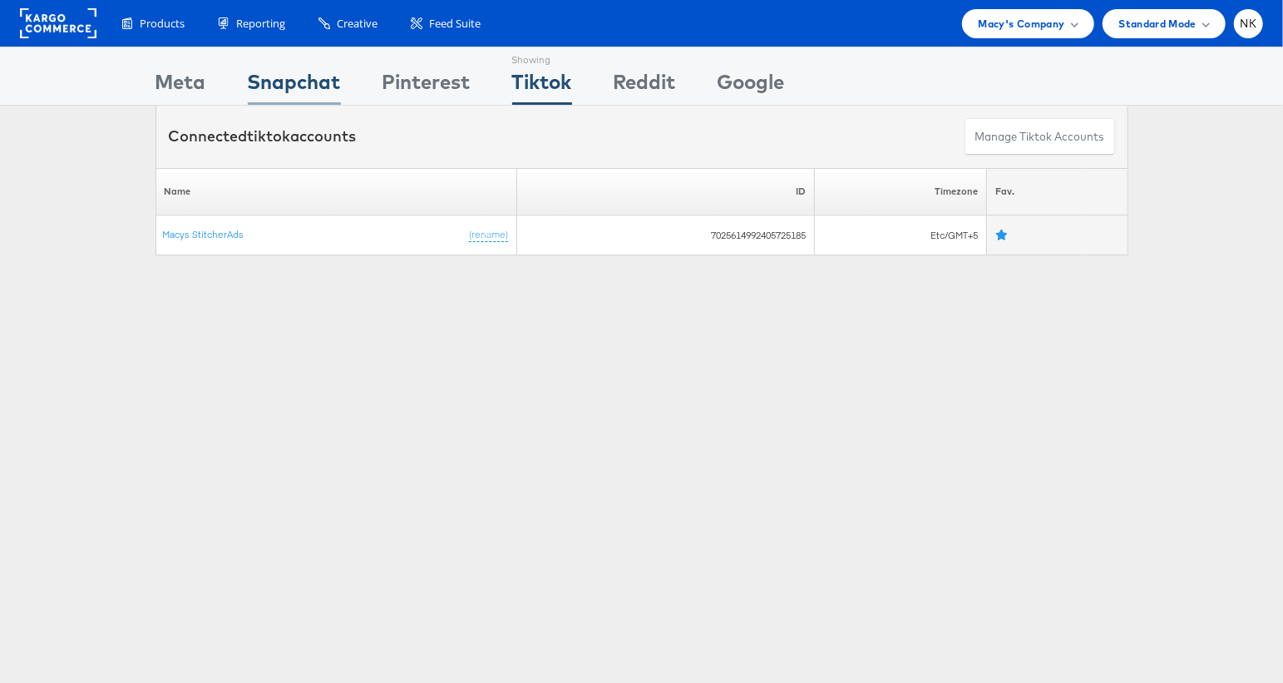
click at [303, 87] on div "Snapchat" at bounding box center [294, 85] width 93 height 37
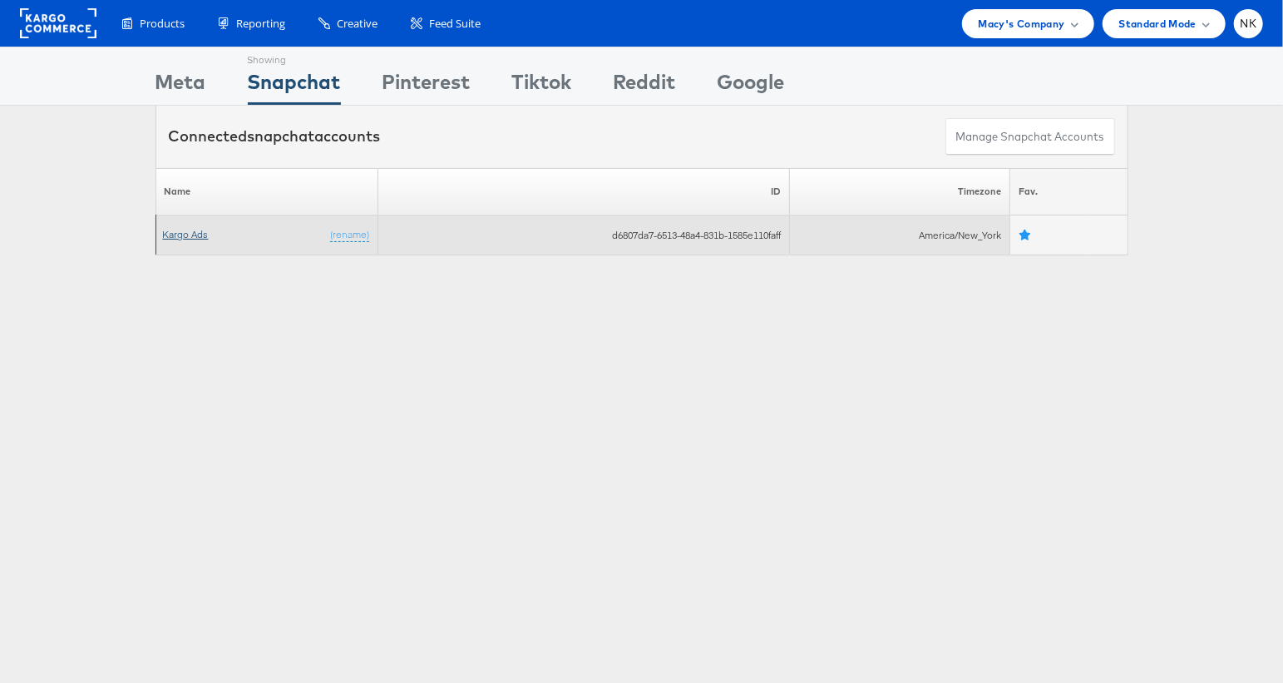
click at [183, 233] on link "Kargo Ads" at bounding box center [186, 234] width 46 height 12
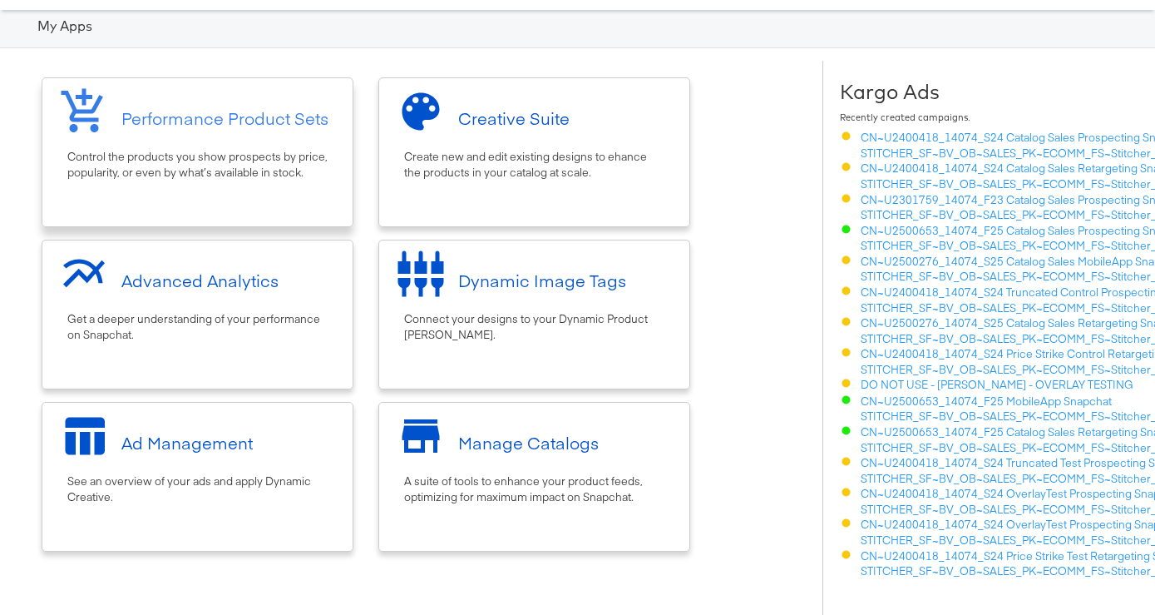
scroll to position [72, 0]
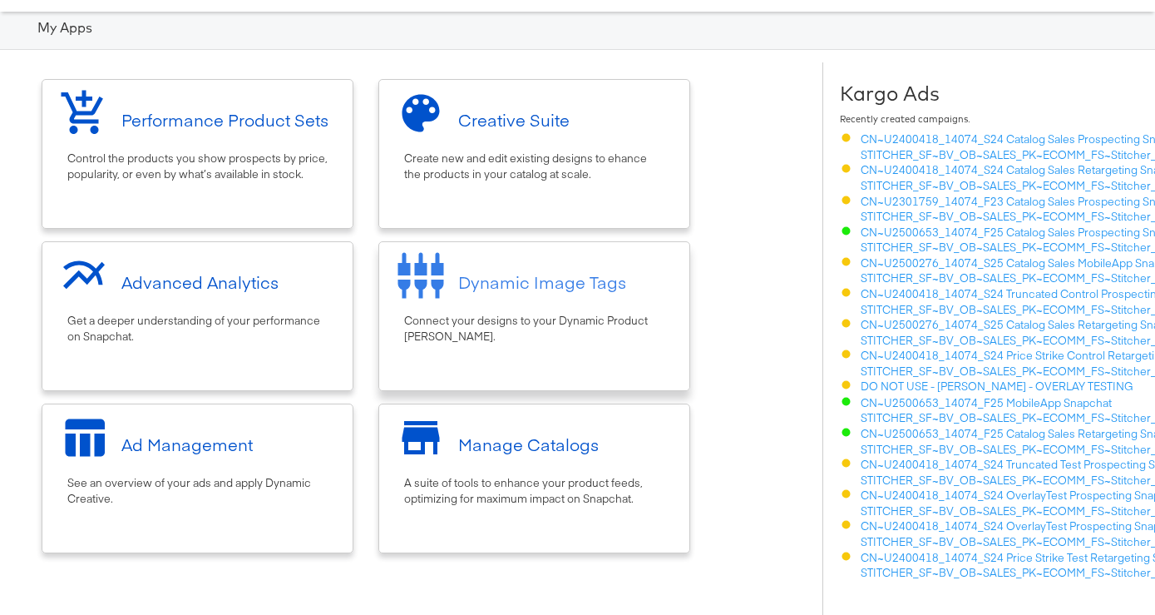
click at [503, 272] on div "Dynamic Image Tags" at bounding box center [542, 282] width 168 height 24
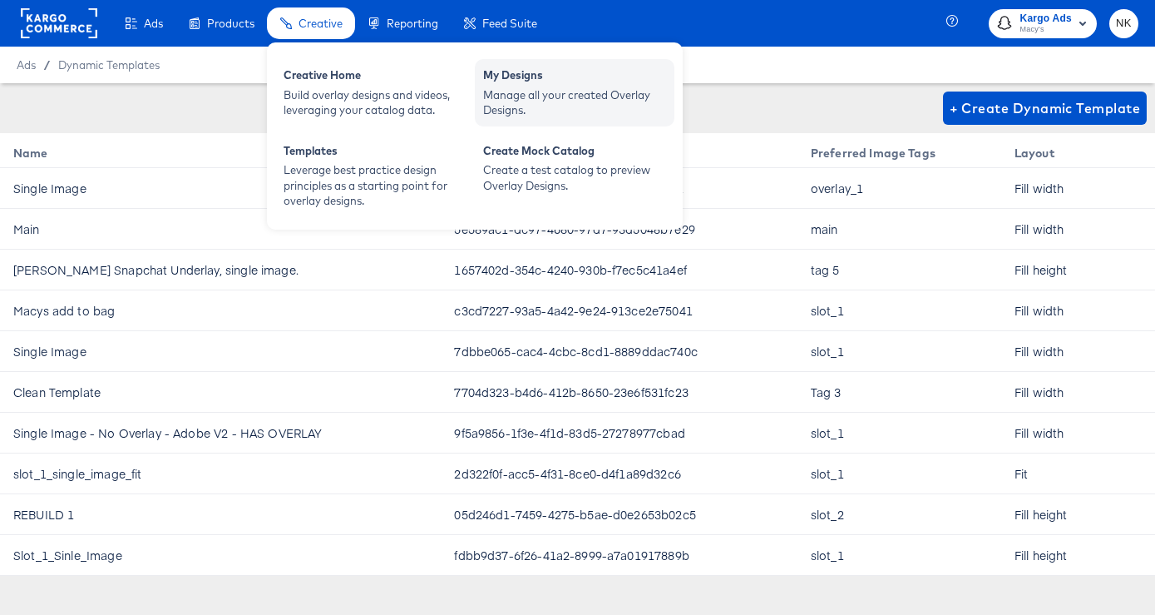
click at [537, 84] on div "My Designs" at bounding box center [574, 77] width 183 height 20
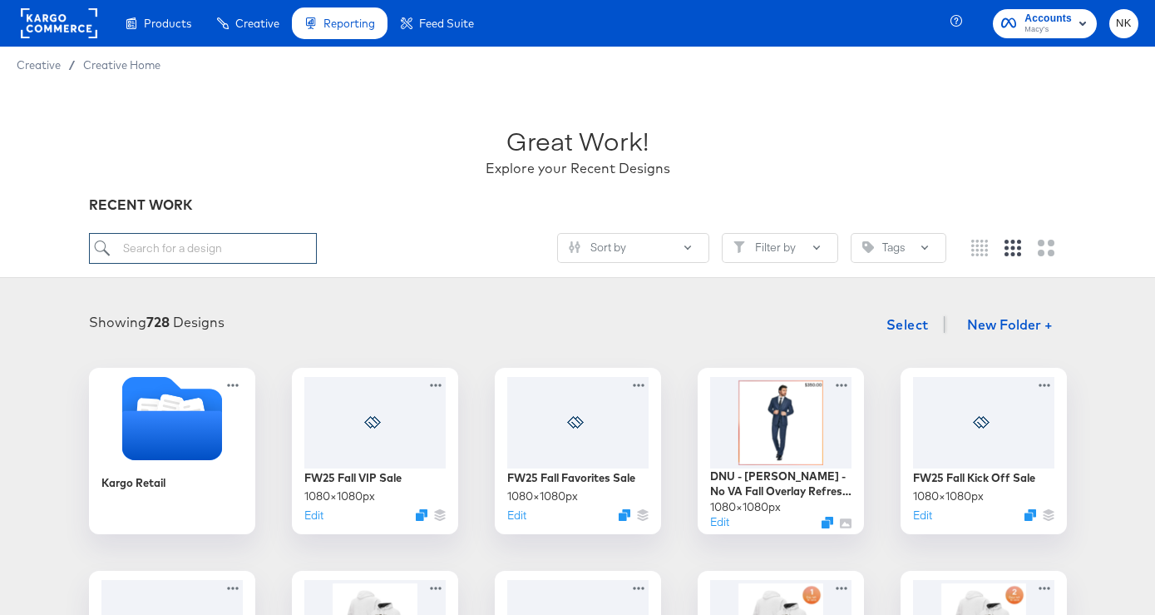
click at [226, 245] on input "search" at bounding box center [203, 248] width 228 height 31
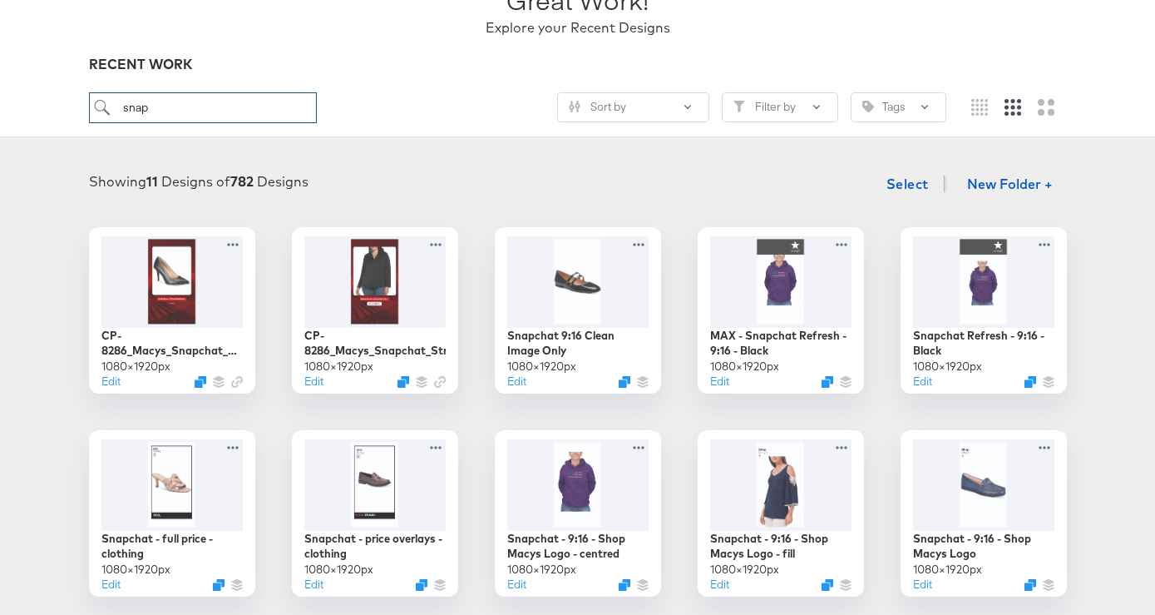
scroll to position [245, 0]
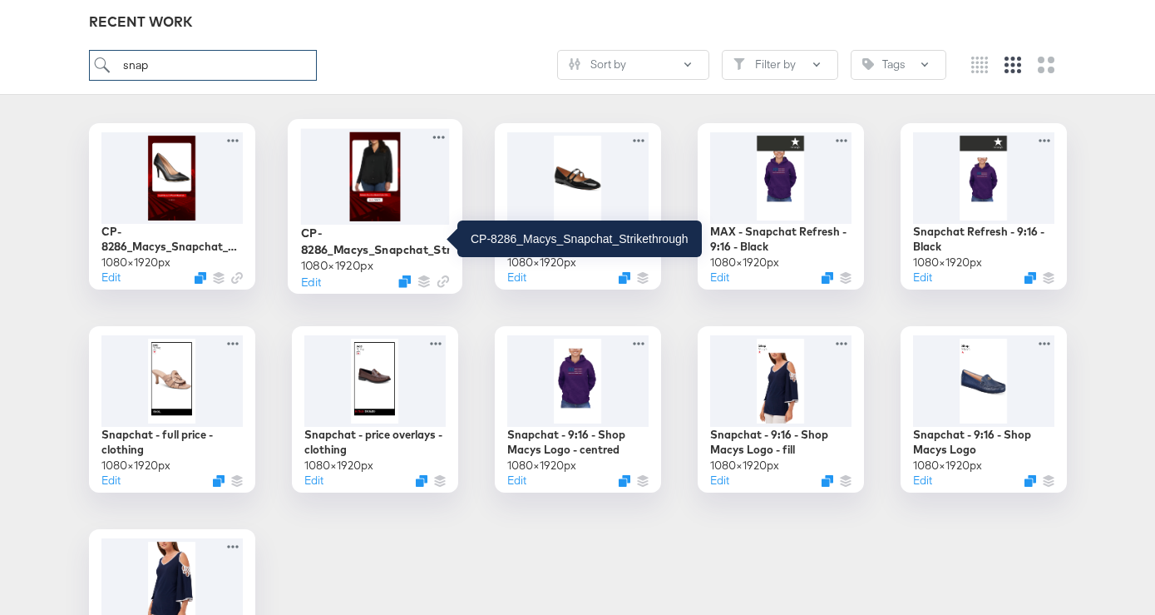
type input "snap"
click at [349, 245] on div "CP-8286_Macys_Snapchat_Strikethrough" at bounding box center [374, 241] width 149 height 32
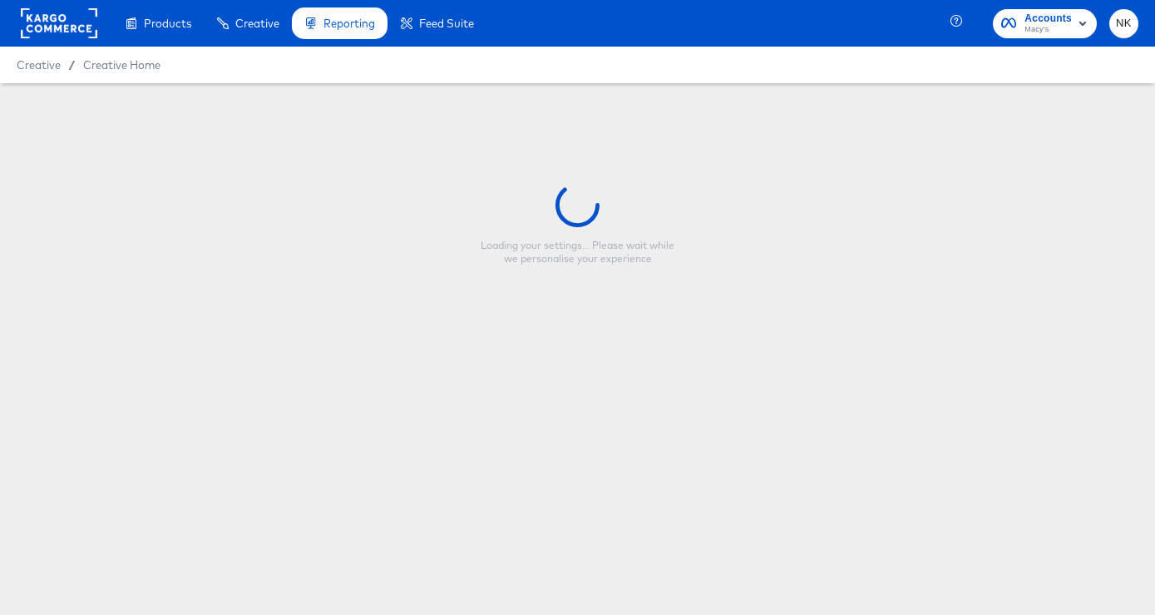
click at [349, 245] on div "Loading your settings... Please wait while we personalise your experience" at bounding box center [577, 224] width 1155 height 282
type input "CP-8286_Macys_Snapchat_Strikethrough"
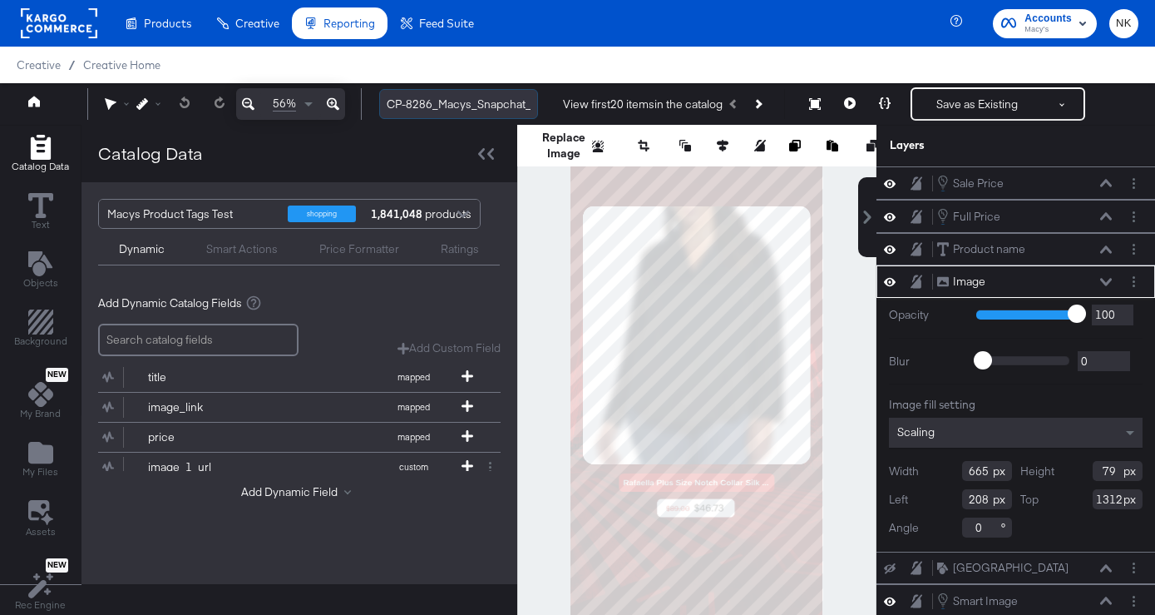
click at [505, 101] on input "CP-8286_Macys_Snapchat_Strikethrough" at bounding box center [458, 104] width 159 height 31
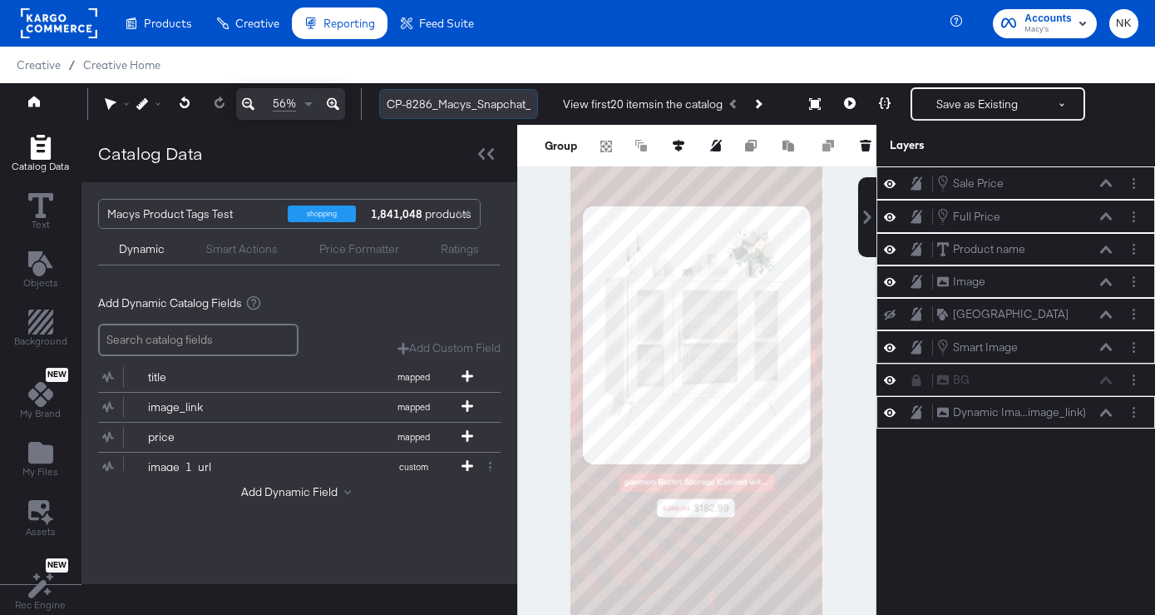
click at [505, 101] on input "CP-8286_Macys_Snapchat_Strikethrough" at bounding box center [458, 104] width 159 height 31
click at [394, 106] on input "CP-8286_Macys_Snapchat_Strikethrough" at bounding box center [458, 104] width 159 height 31
drag, startPoint x: 394, startPoint y: 106, endPoint x: 593, endPoint y: 107, distance: 198.8
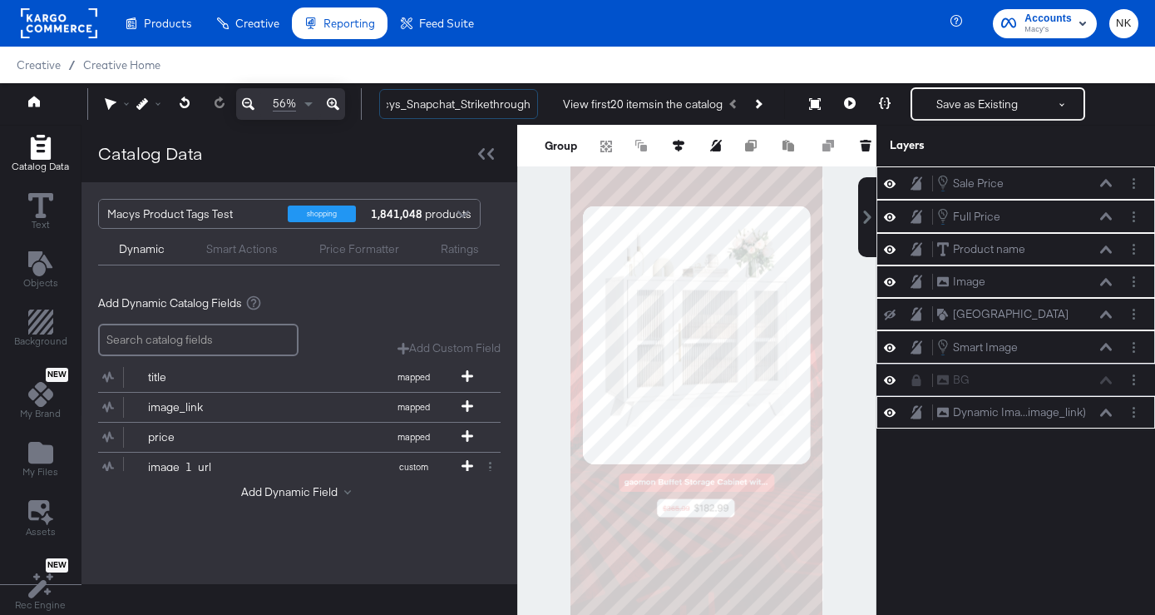
click at [593, 107] on div "CP-8286_Macys_Snapchat_Strikethrough View first 20 items in the catalog Save as…" at bounding box center [752, 103] width 773 height 33
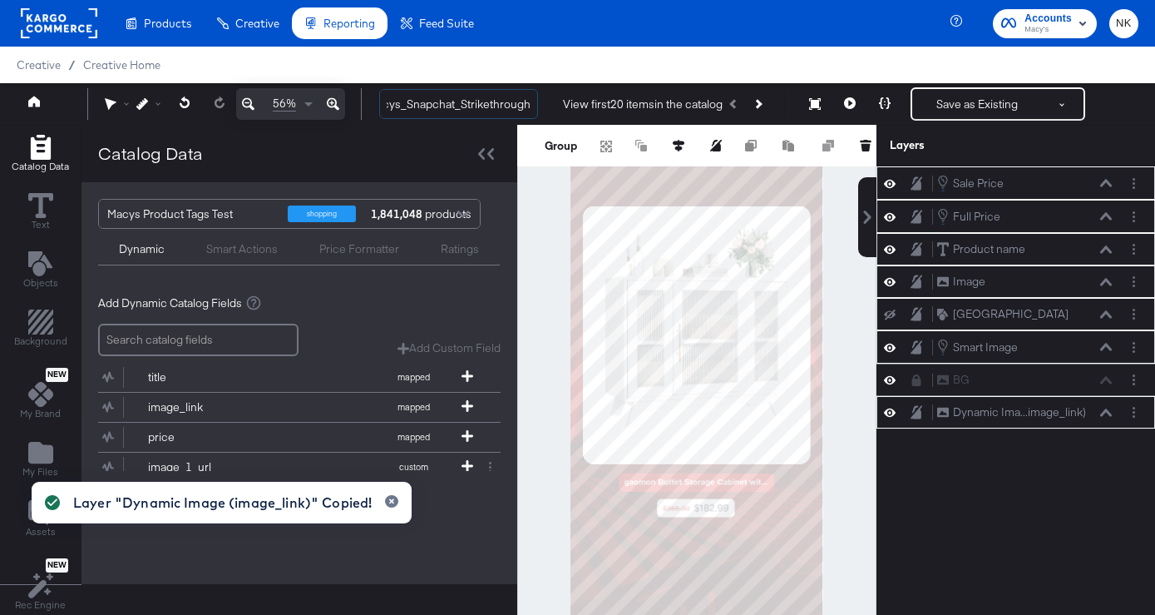
scroll to position [0, 0]
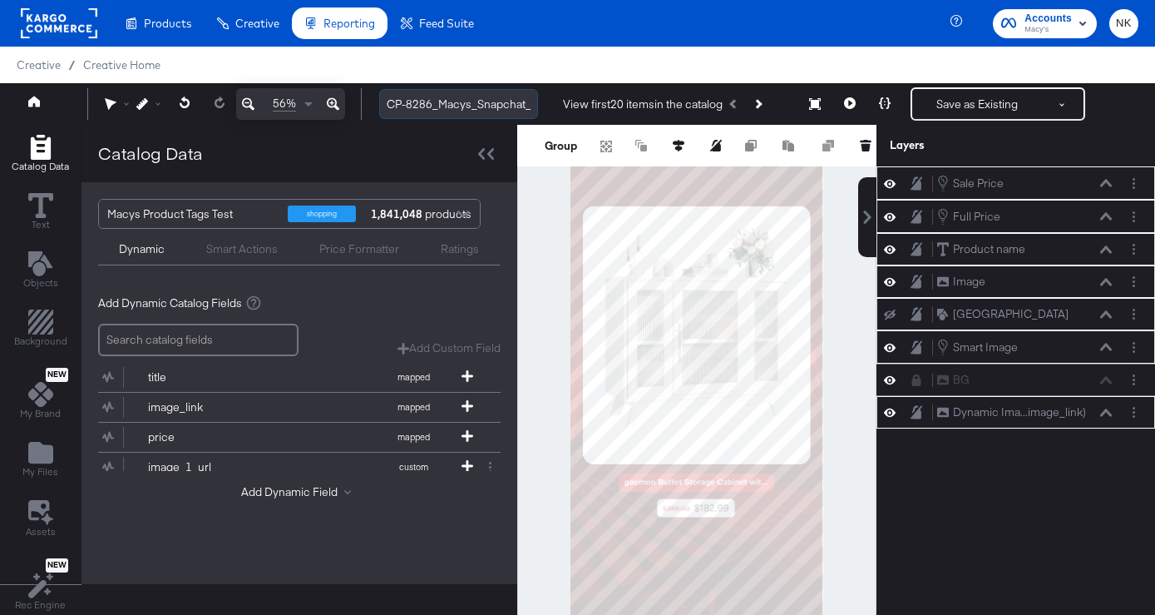
click at [397, 106] on input "CP-8286_Macys_Snapchat_Strikethrough" at bounding box center [458, 104] width 159 height 31
drag, startPoint x: 397, startPoint y: 106, endPoint x: 514, endPoint y: 104, distance: 117.3
click at [514, 104] on input "CP-8286_Macys_Snapchat_Strikethrough" at bounding box center [458, 104] width 159 height 31
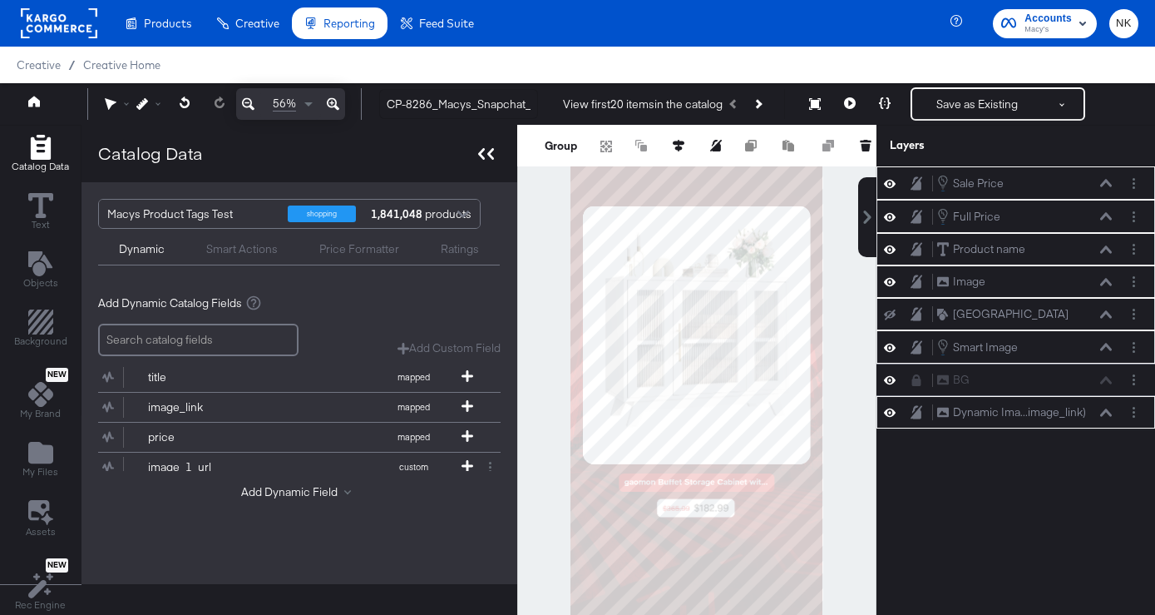
click at [478, 148] on icon at bounding box center [486, 154] width 16 height 12
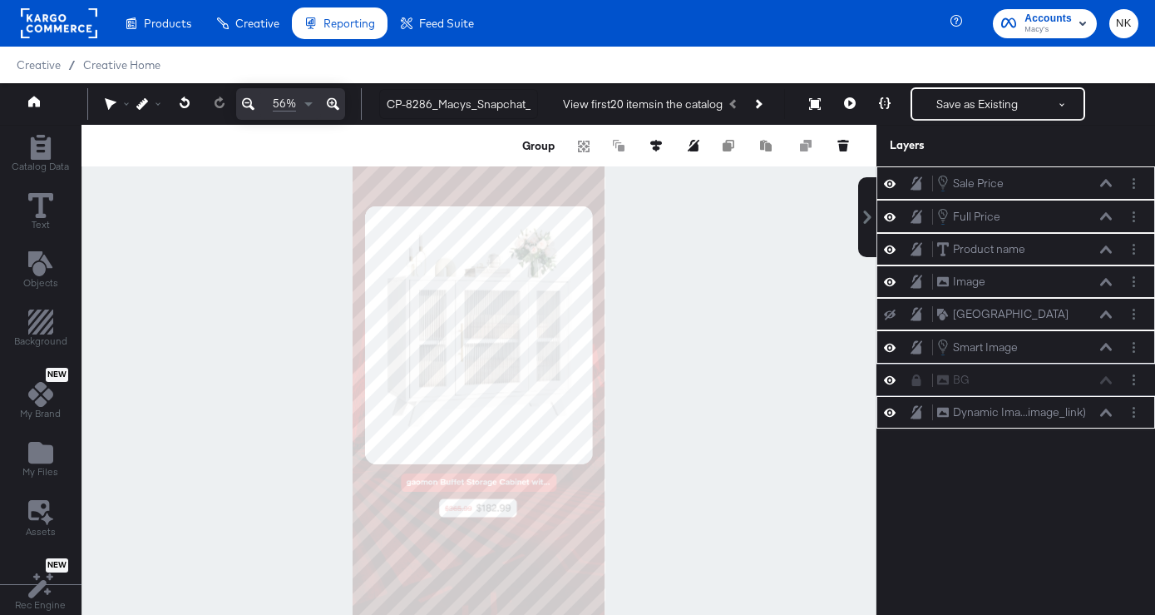
click at [708, 267] on div at bounding box center [479, 391] width 795 height 532
